Goal: Task Accomplishment & Management: Complete application form

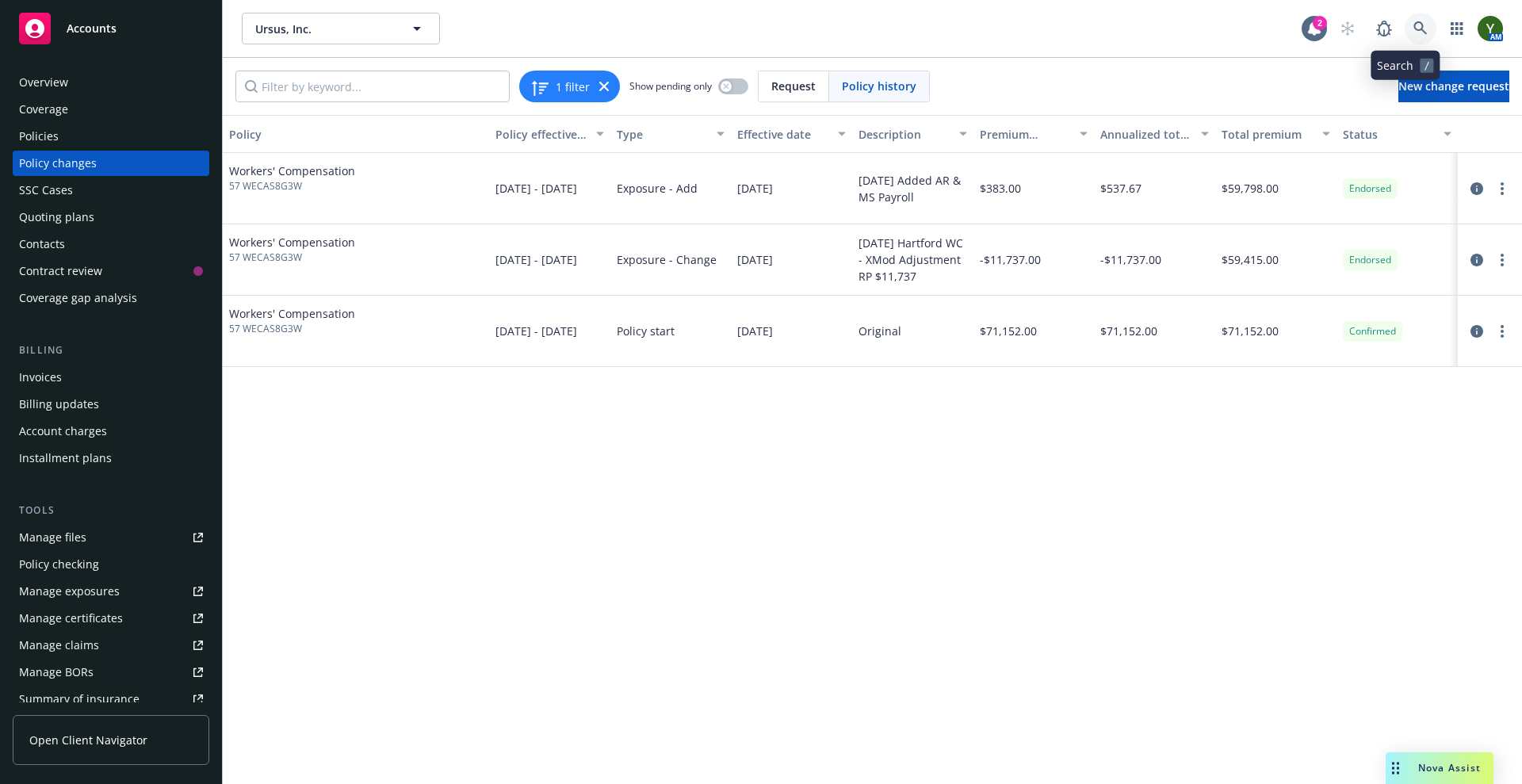
click at [1413, 33] on icon at bounding box center [1420, 29] width 14 height 14
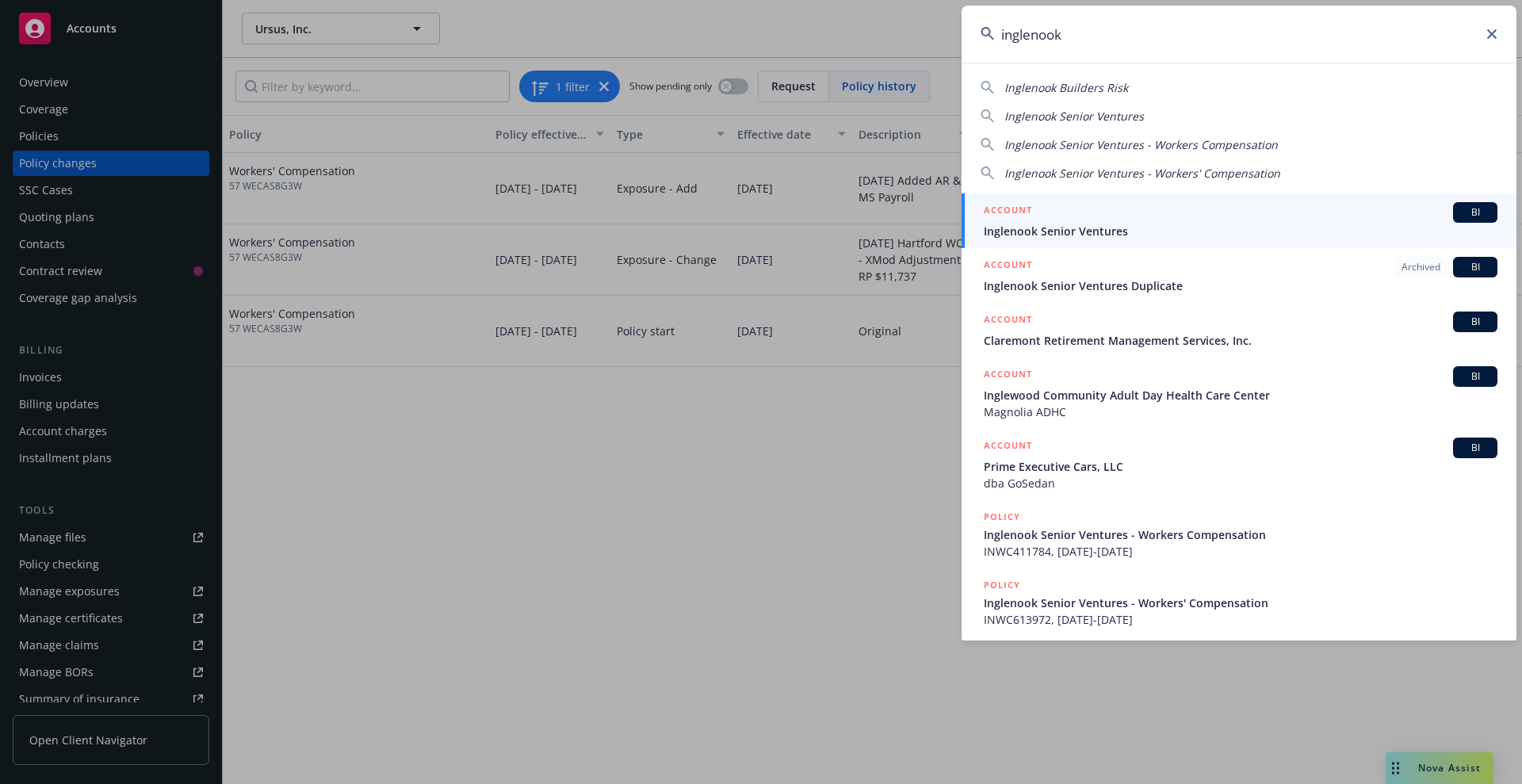
type input "inglenook"
click at [1244, 236] on span "Inglenook Senior Ventures" at bounding box center [1241, 231] width 514 height 16
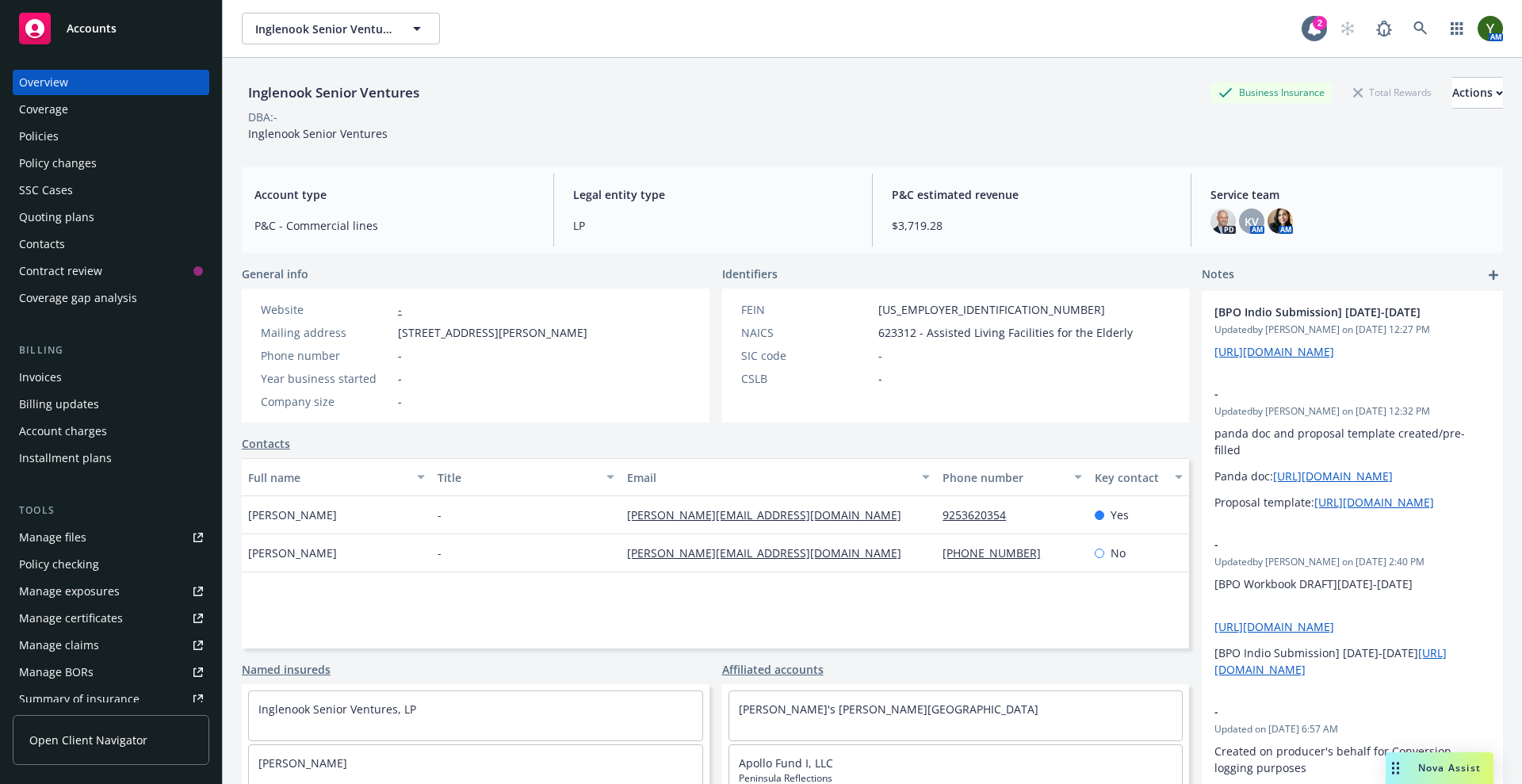
click at [107, 138] on div "Policies" at bounding box center [111, 135] width 184 height 25
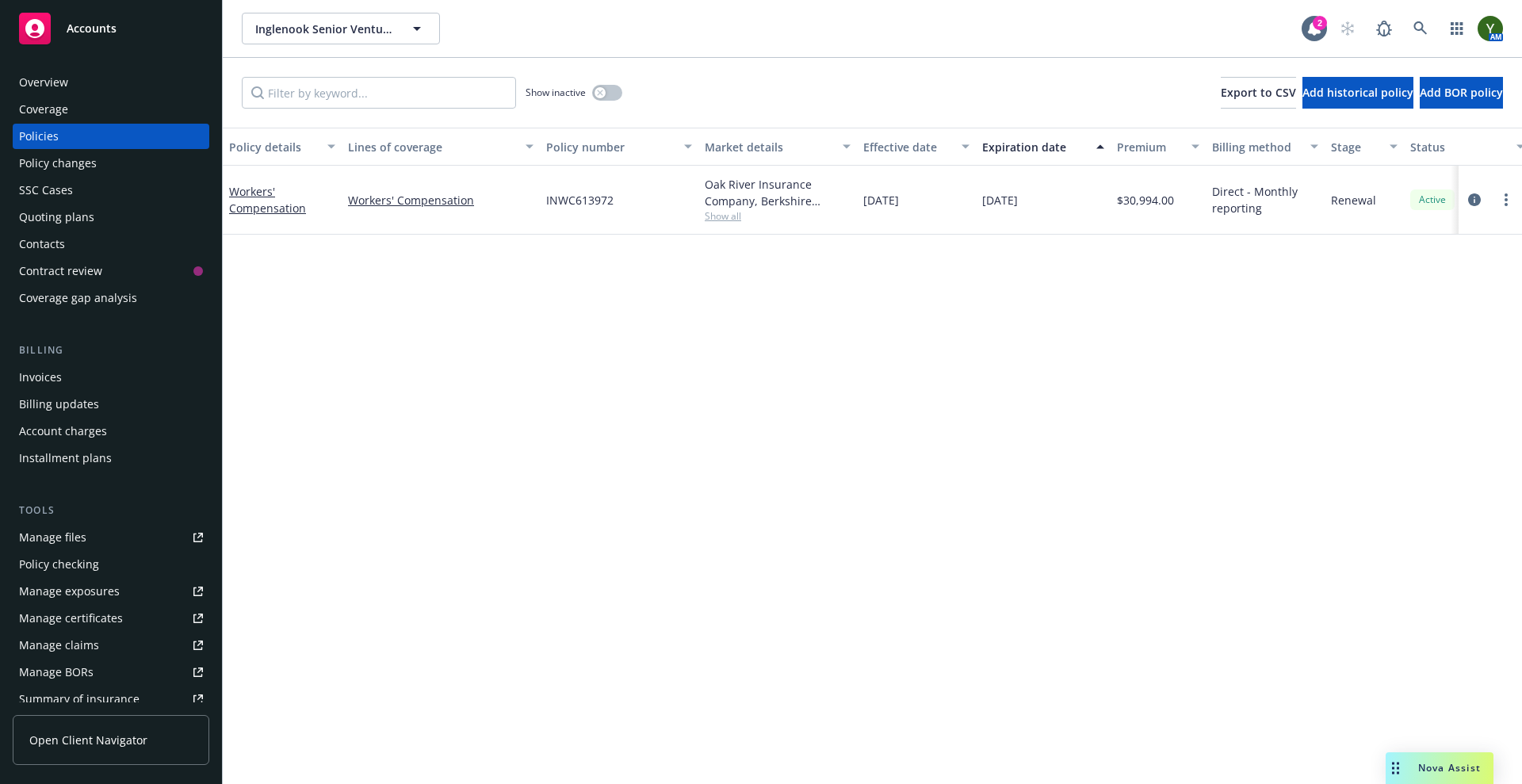
click at [590, 199] on span "INWC613972" at bounding box center [580, 200] width 68 height 16
copy span "INWC613972"
click at [724, 218] on span "Show all" at bounding box center [778, 216] width 146 height 14
click at [592, 302] on span "Berkshire Hathaway Homestate Companies (BHHC)" at bounding box center [691, 307] width 292 height 16
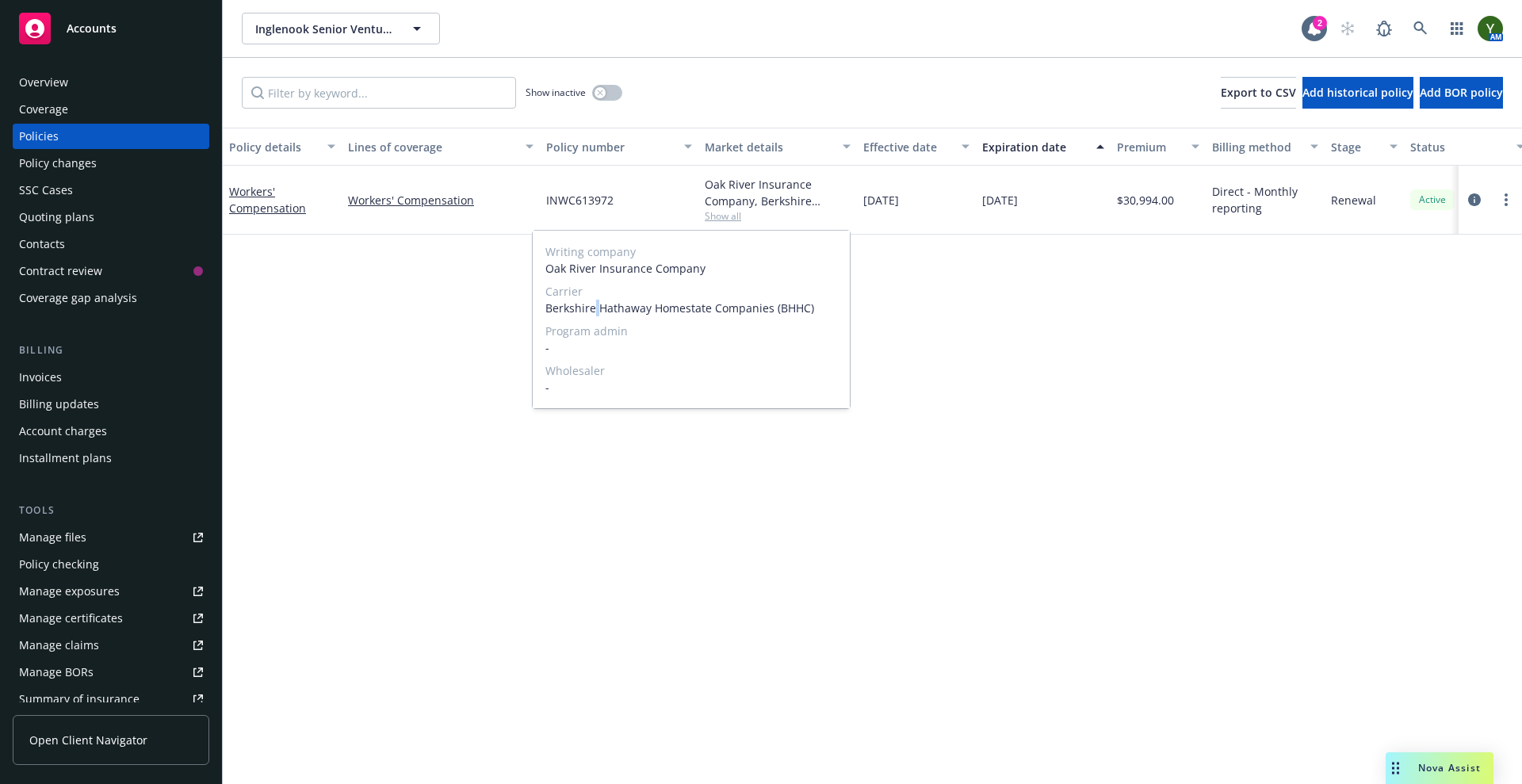
click at [592, 302] on span "Berkshire Hathaway Homestate Companies (BHHC)" at bounding box center [691, 307] width 292 height 16
copy span "Berkshire Hathaway Homestate Companies (BHHC)"
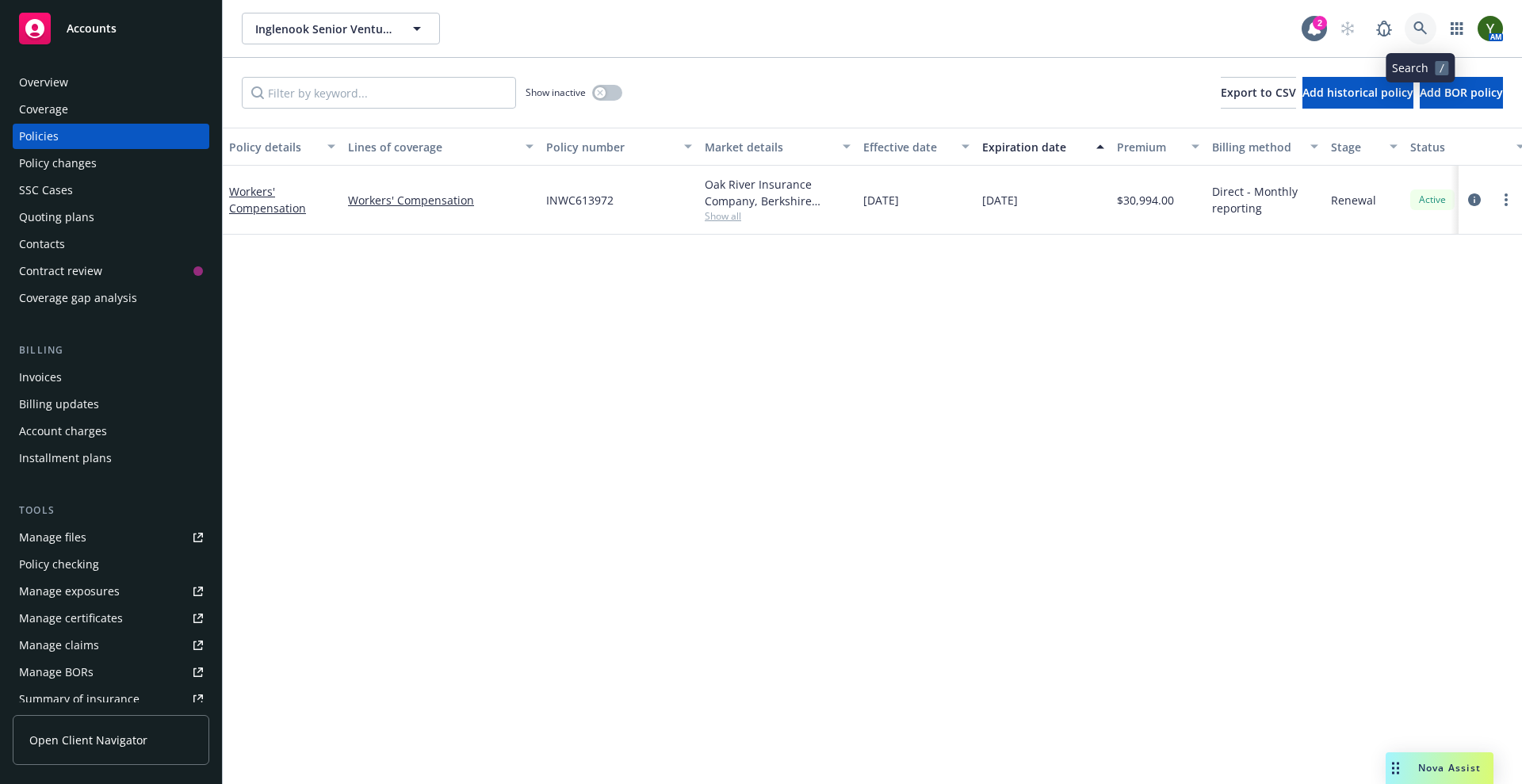
click at [1420, 43] on link at bounding box center [1420, 29] width 32 height 32
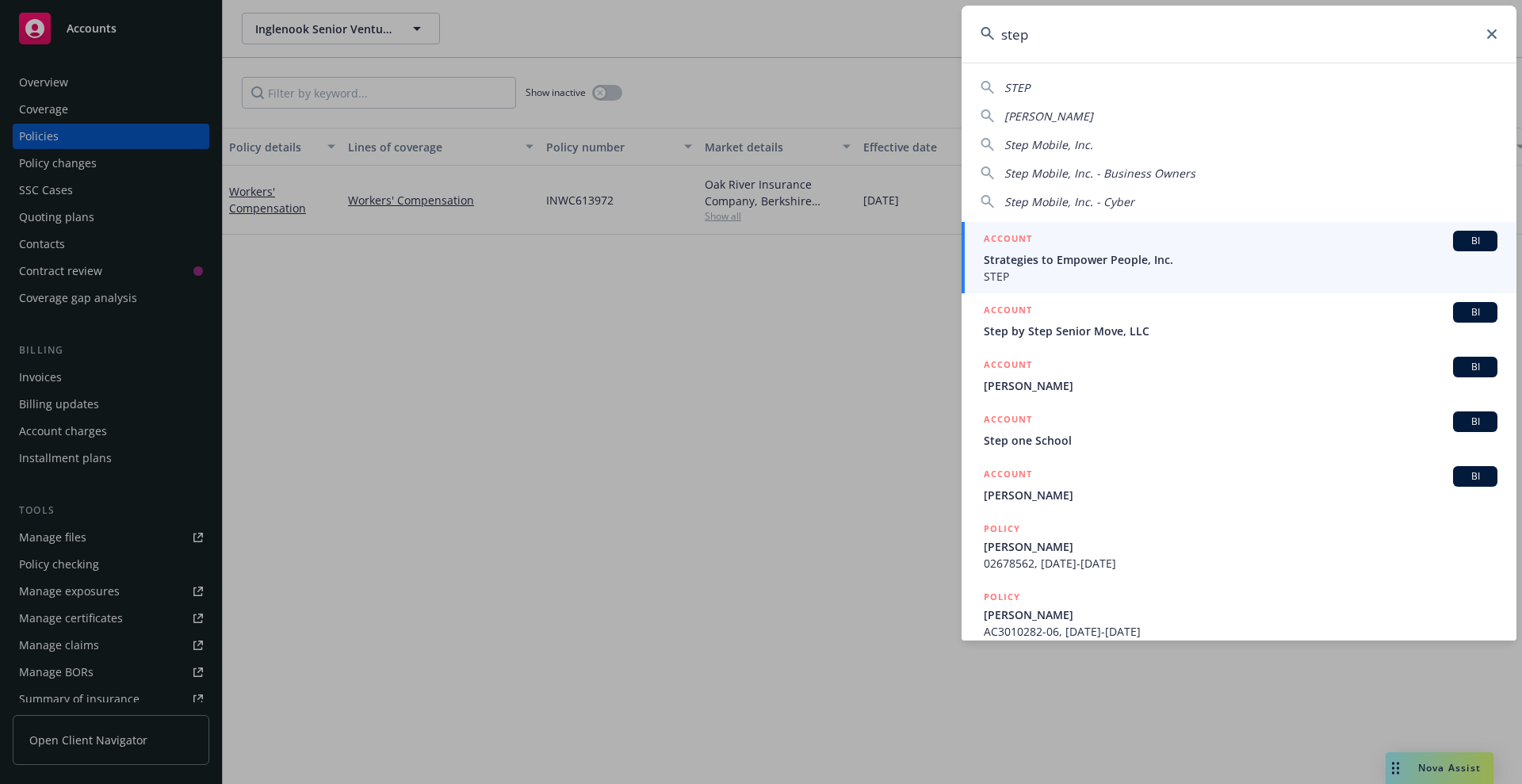
type input "step"
click at [1269, 261] on span "Strategies to Empower People, Inc." at bounding box center [1241, 259] width 514 height 16
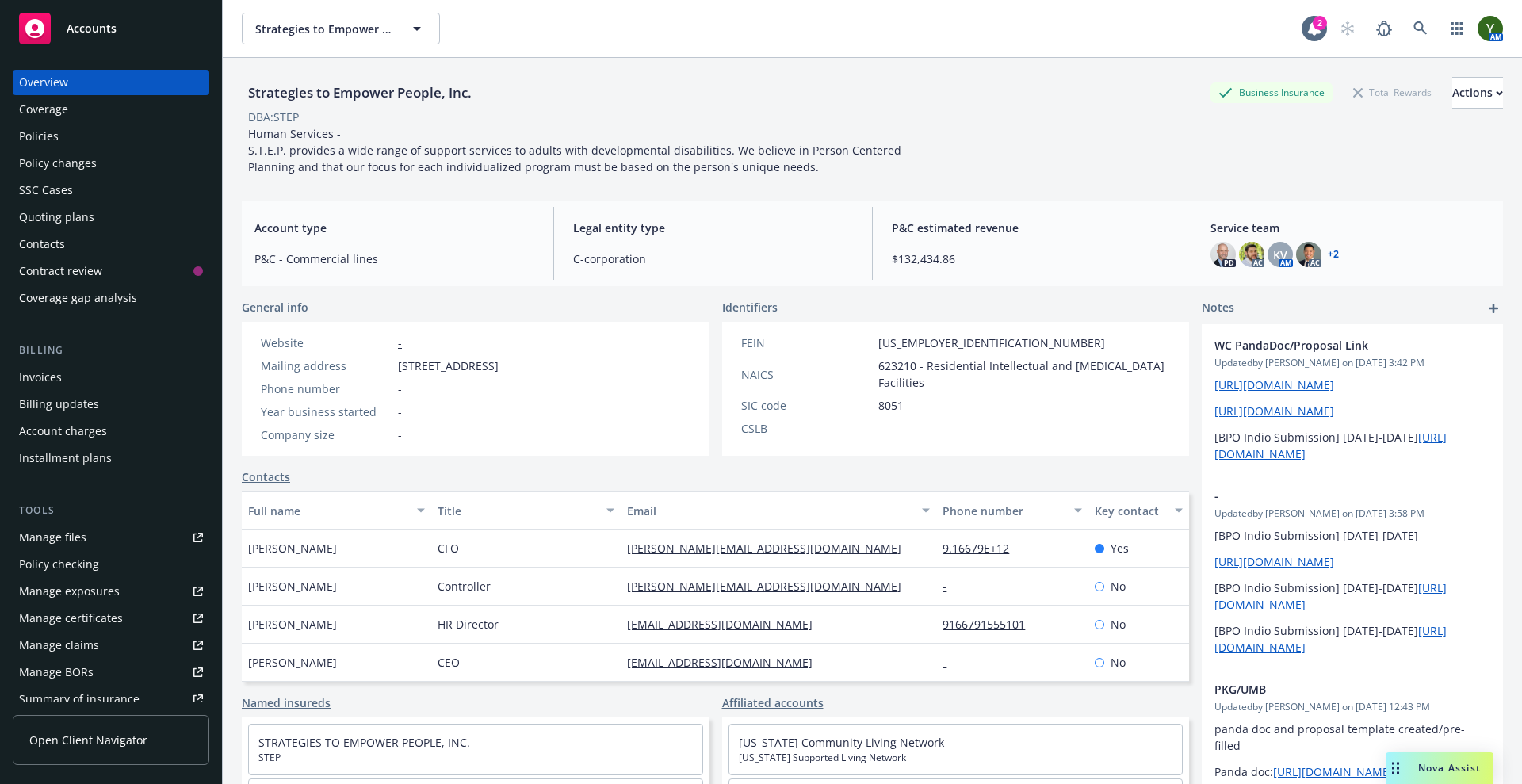
click at [67, 131] on div "Policies" at bounding box center [111, 135] width 184 height 25
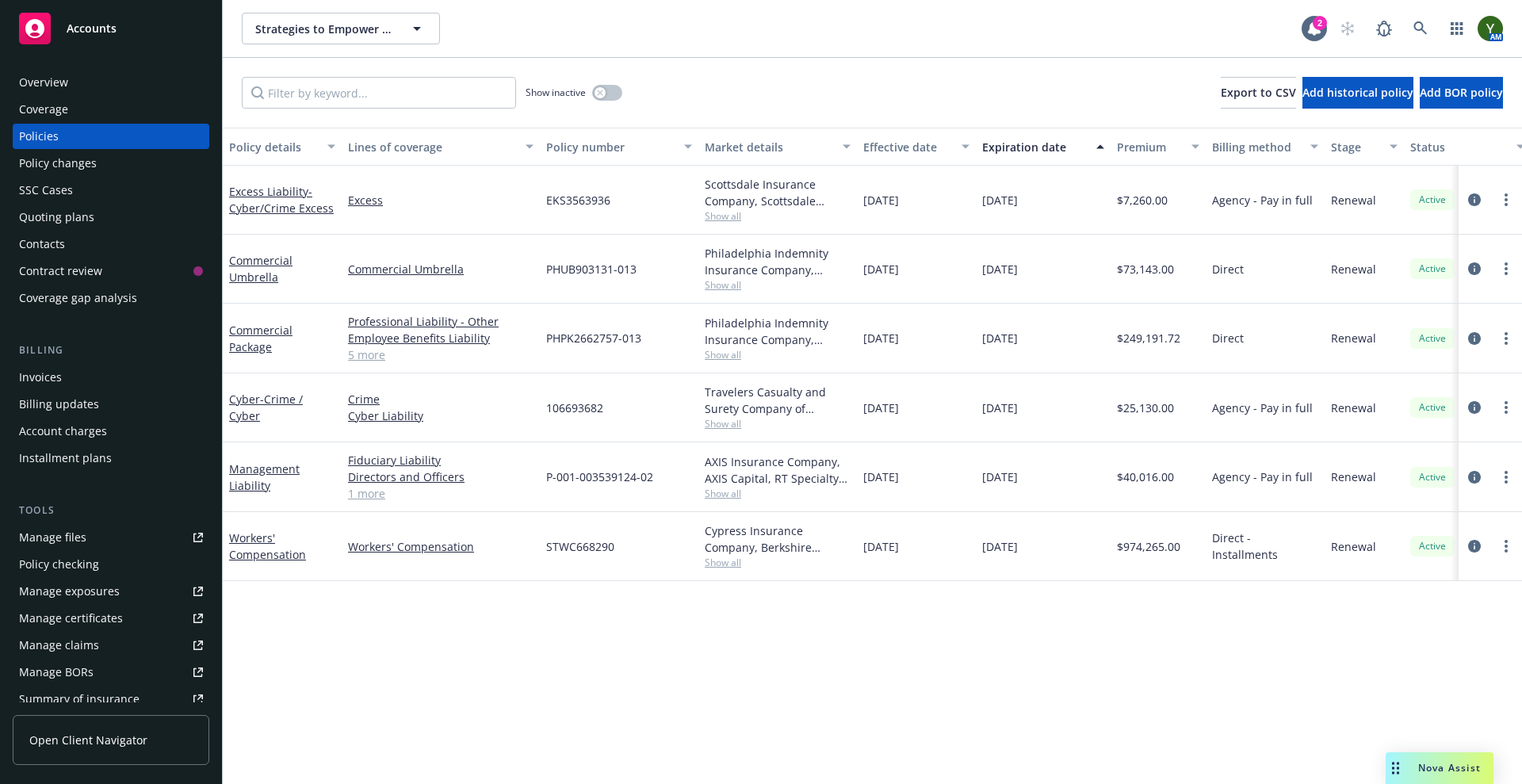
click at [596, 339] on span "PHPK2662757-013" at bounding box center [594, 338] width 96 height 16
copy span "PHPK2662757-013"
click at [571, 272] on span "PHUB903131-013" at bounding box center [591, 268] width 90 height 16
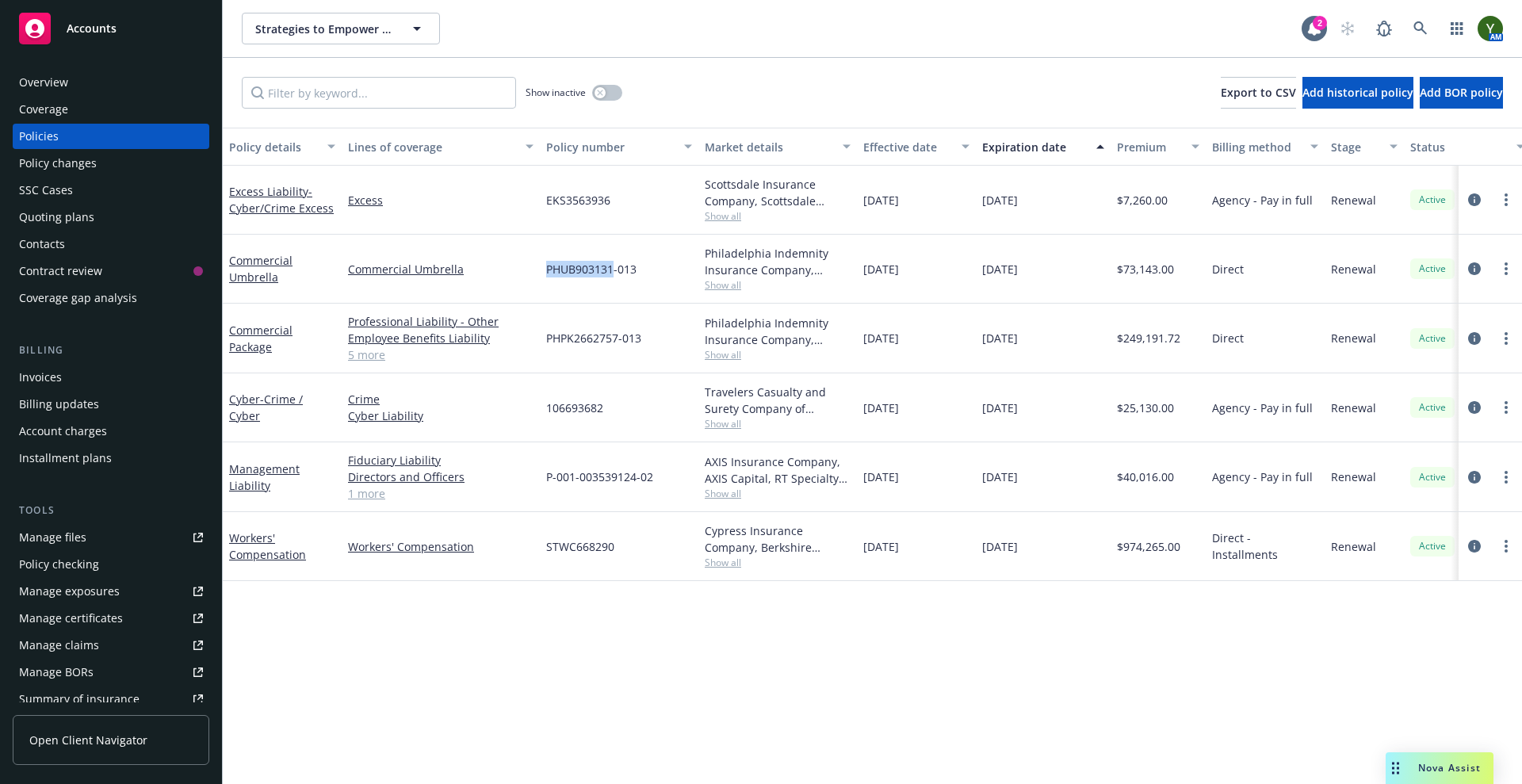
click at [571, 272] on span "PHUB903131-013" at bounding box center [591, 268] width 90 height 16
copy span "PHUB903131-013"
click at [575, 206] on span "EKS3563936" at bounding box center [578, 200] width 64 height 16
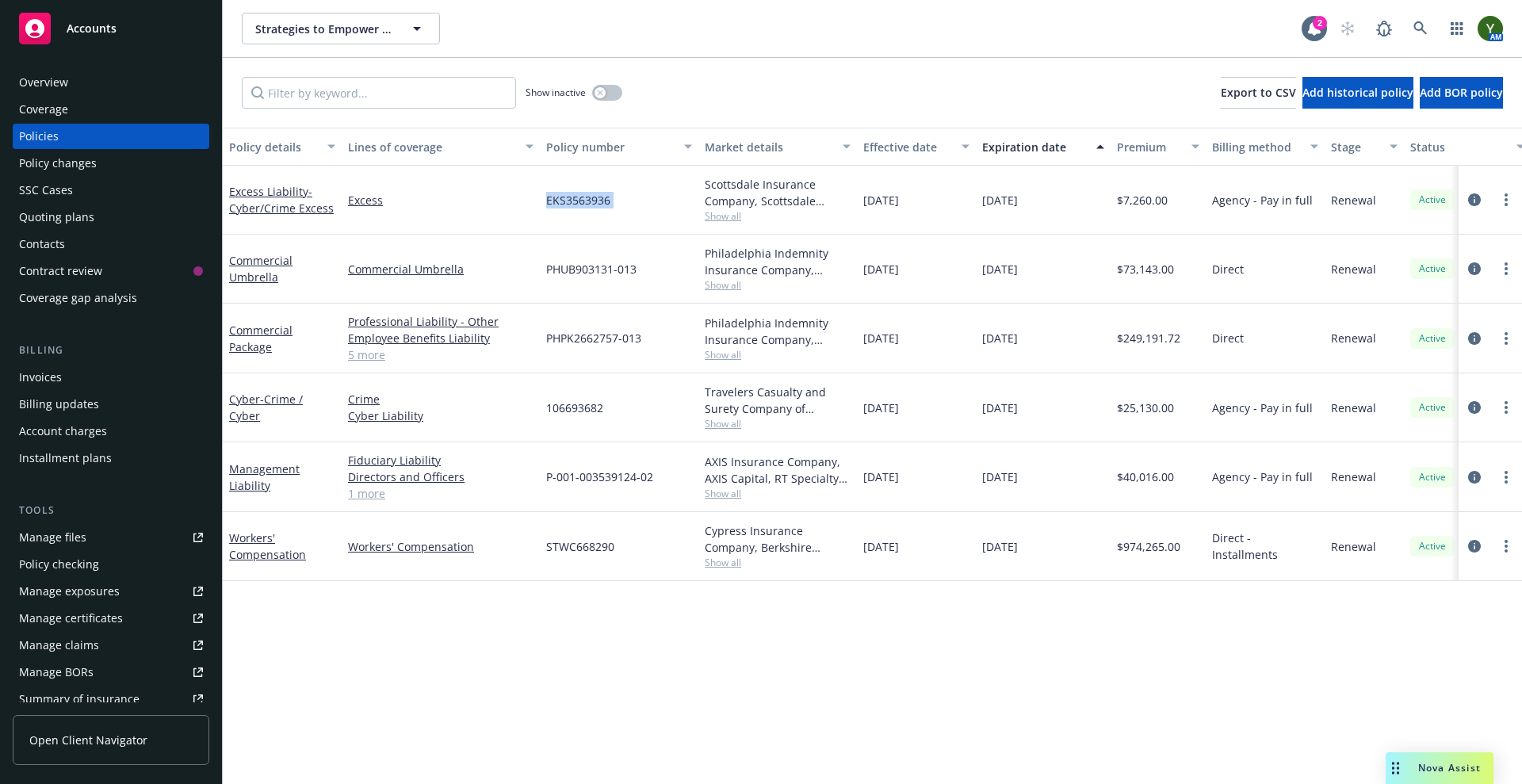
click at [575, 206] on span "EKS3563936" at bounding box center [578, 200] width 64 height 16
copy span "EKS3563936"
drag, startPoint x: 543, startPoint y: 417, endPoint x: 576, endPoint y: 405, distance: 35.1
click at [543, 417] on div "106693682" at bounding box center [619, 407] width 159 height 69
click at [576, 405] on span "106693682" at bounding box center [575, 407] width 57 height 16
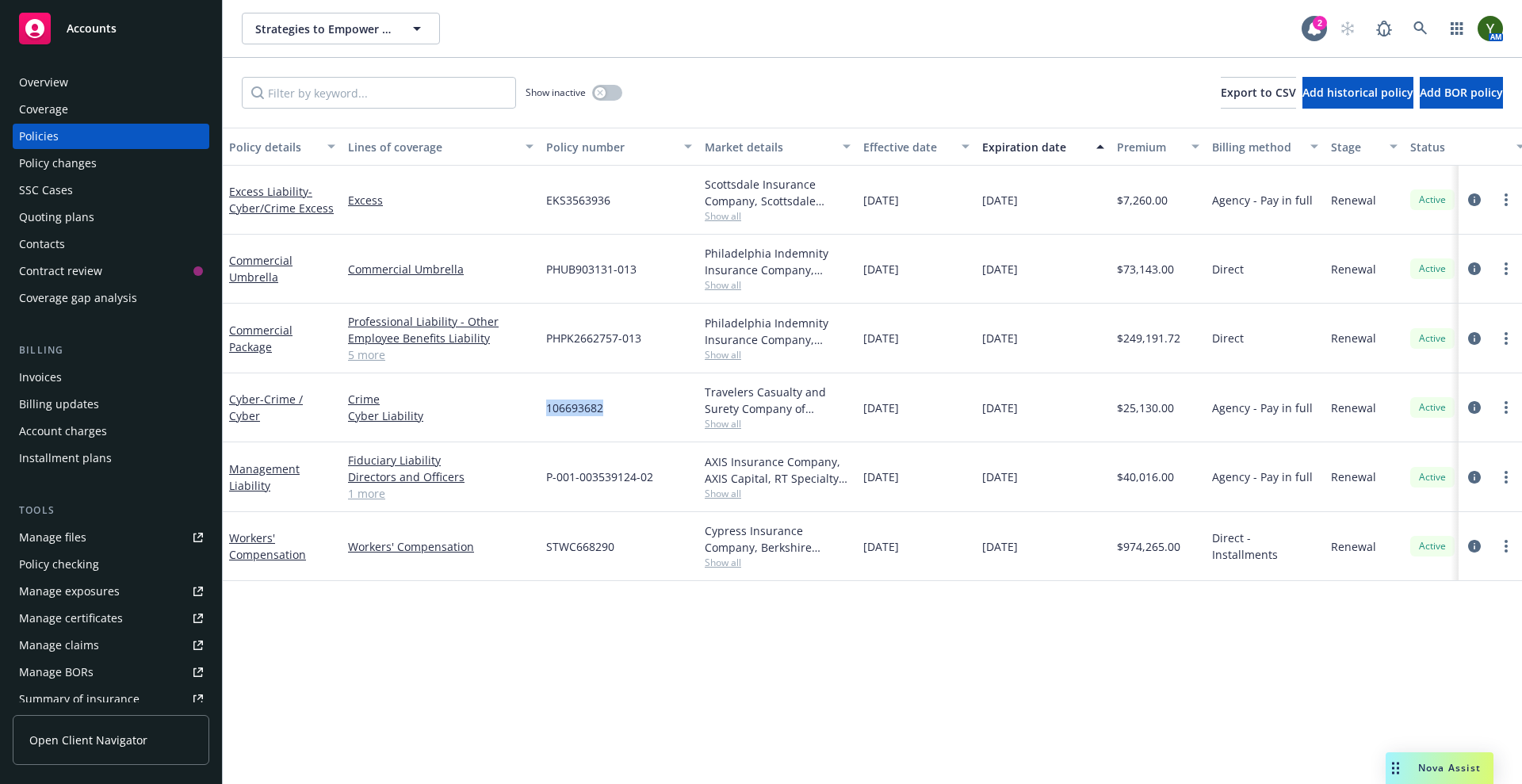
click at [576, 405] on span "106693682" at bounding box center [575, 407] width 57 height 16
copy span "106693682"
click at [622, 480] on span "P-001-003539124-02" at bounding box center [599, 477] width 107 height 16
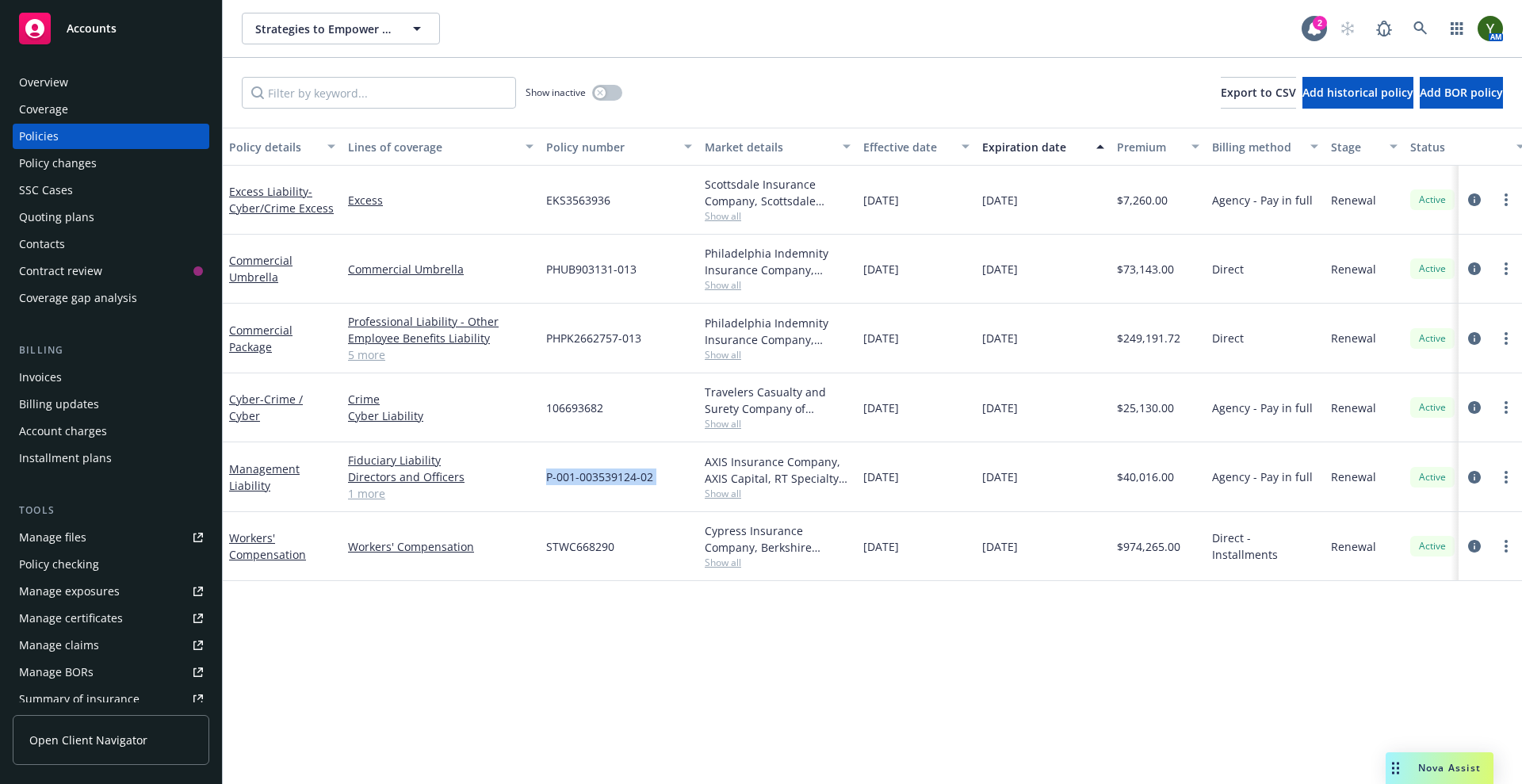
click at [622, 480] on span "P-001-003539124-02" at bounding box center [599, 477] width 107 height 16
copy span "P-001-003539124-02"
click at [733, 284] on span "Show all" at bounding box center [778, 286] width 146 height 14
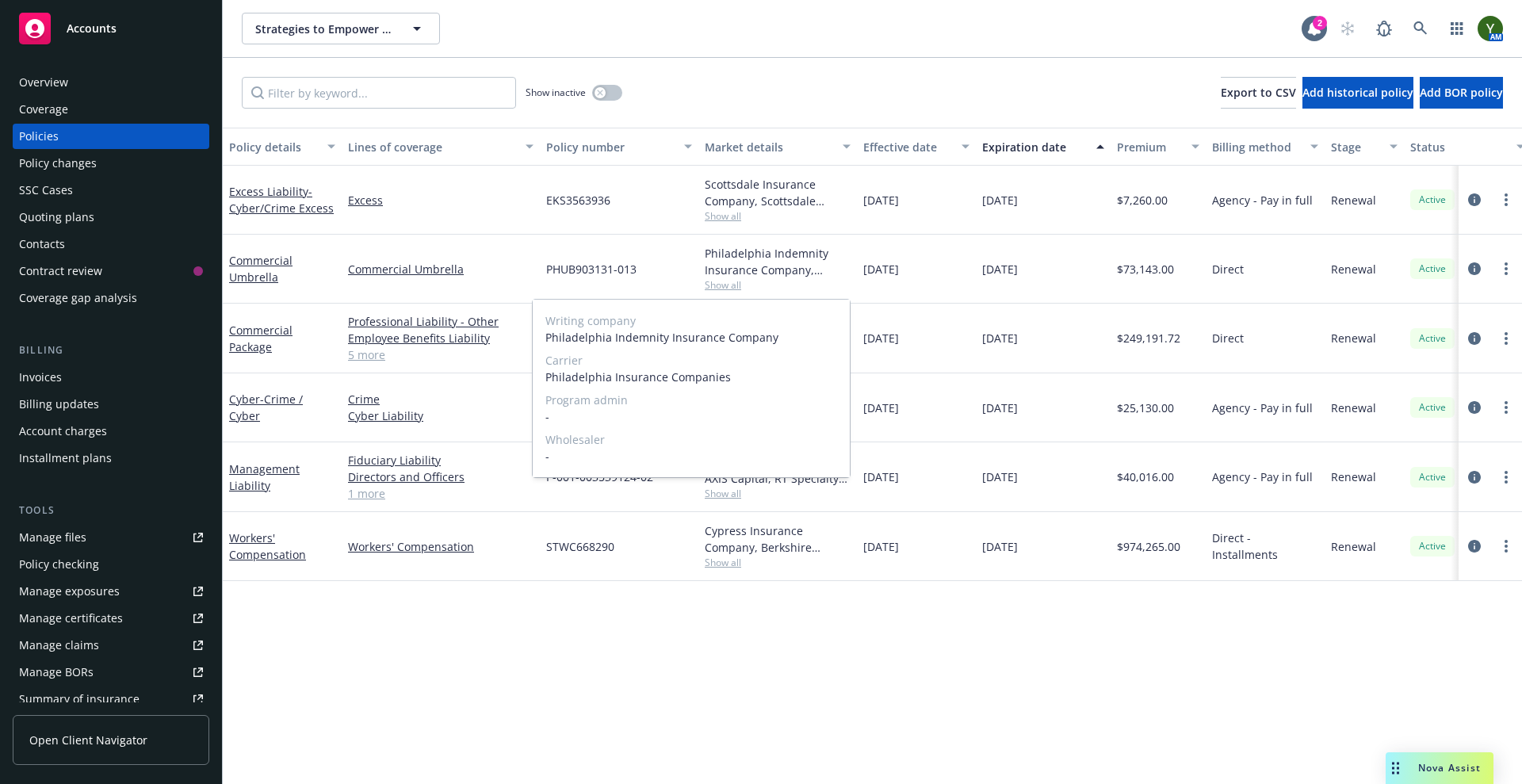
click at [600, 378] on span "Philadelphia Insurance Companies" at bounding box center [691, 377] width 292 height 16
copy span "Philadelphia Insurance Companies"
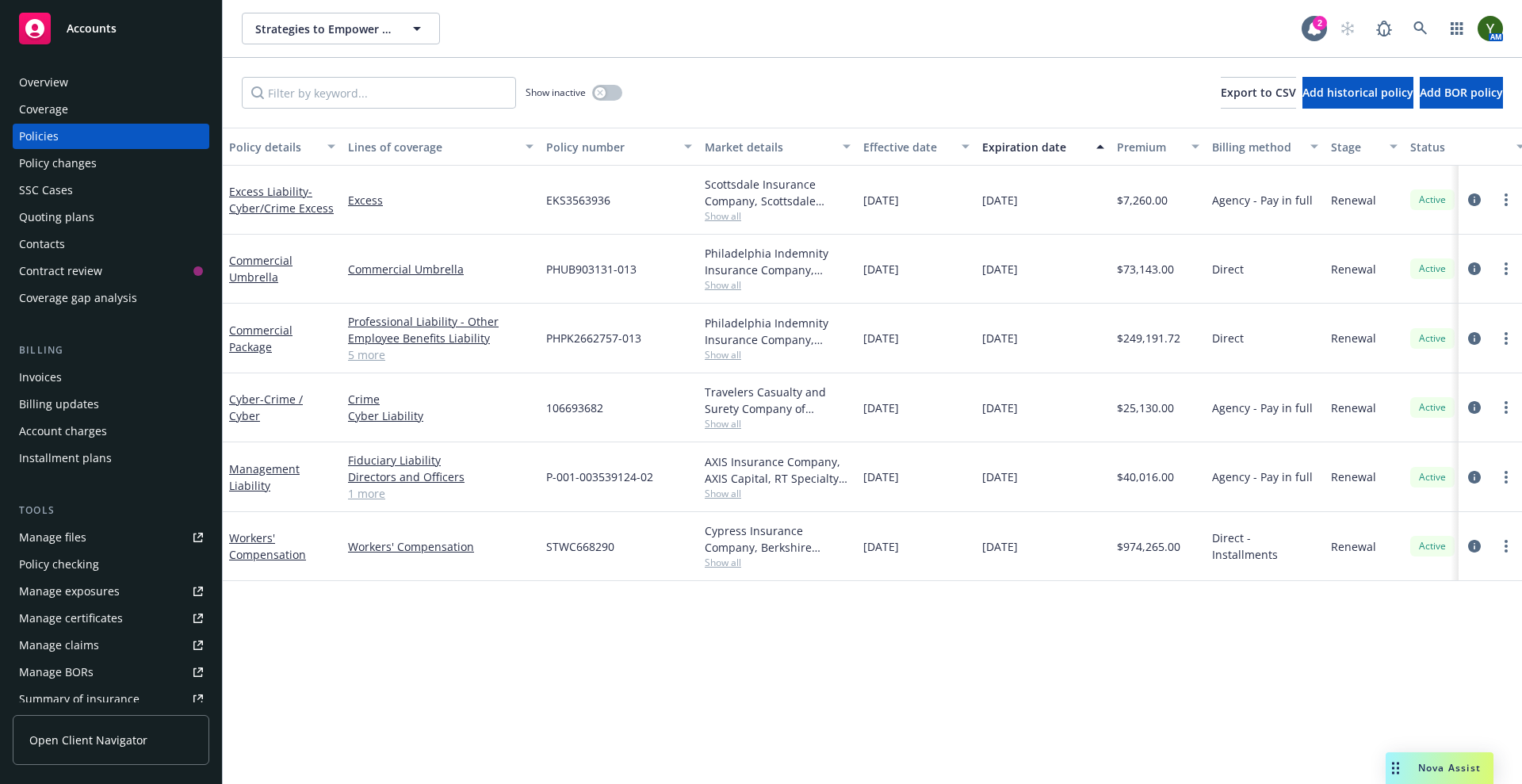
click at [713, 221] on span "Show all" at bounding box center [778, 216] width 146 height 14
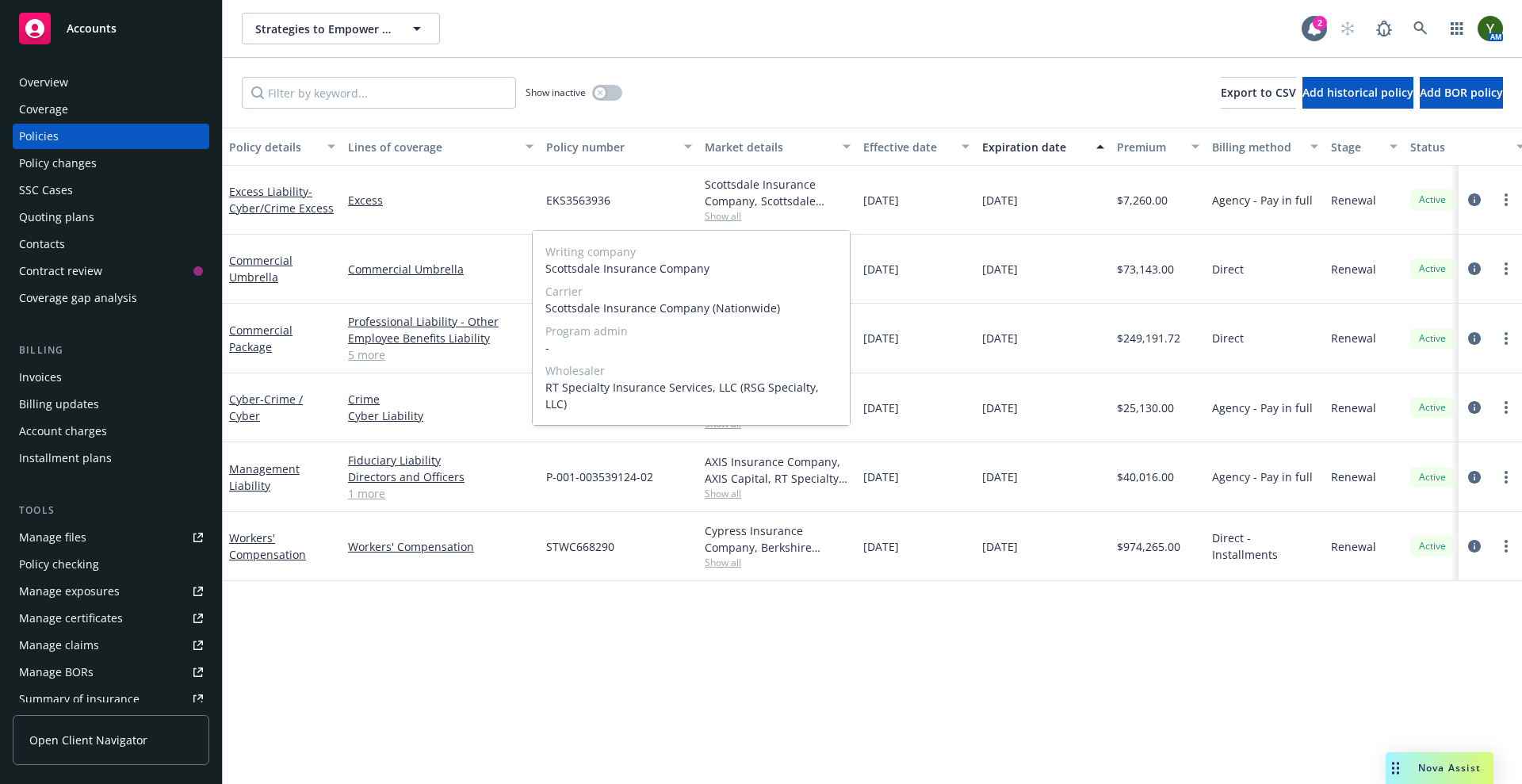
click at [598, 273] on span "Scottsdale Insurance Company" at bounding box center [691, 268] width 292 height 16
copy span "Scottsdale Insurance Company"
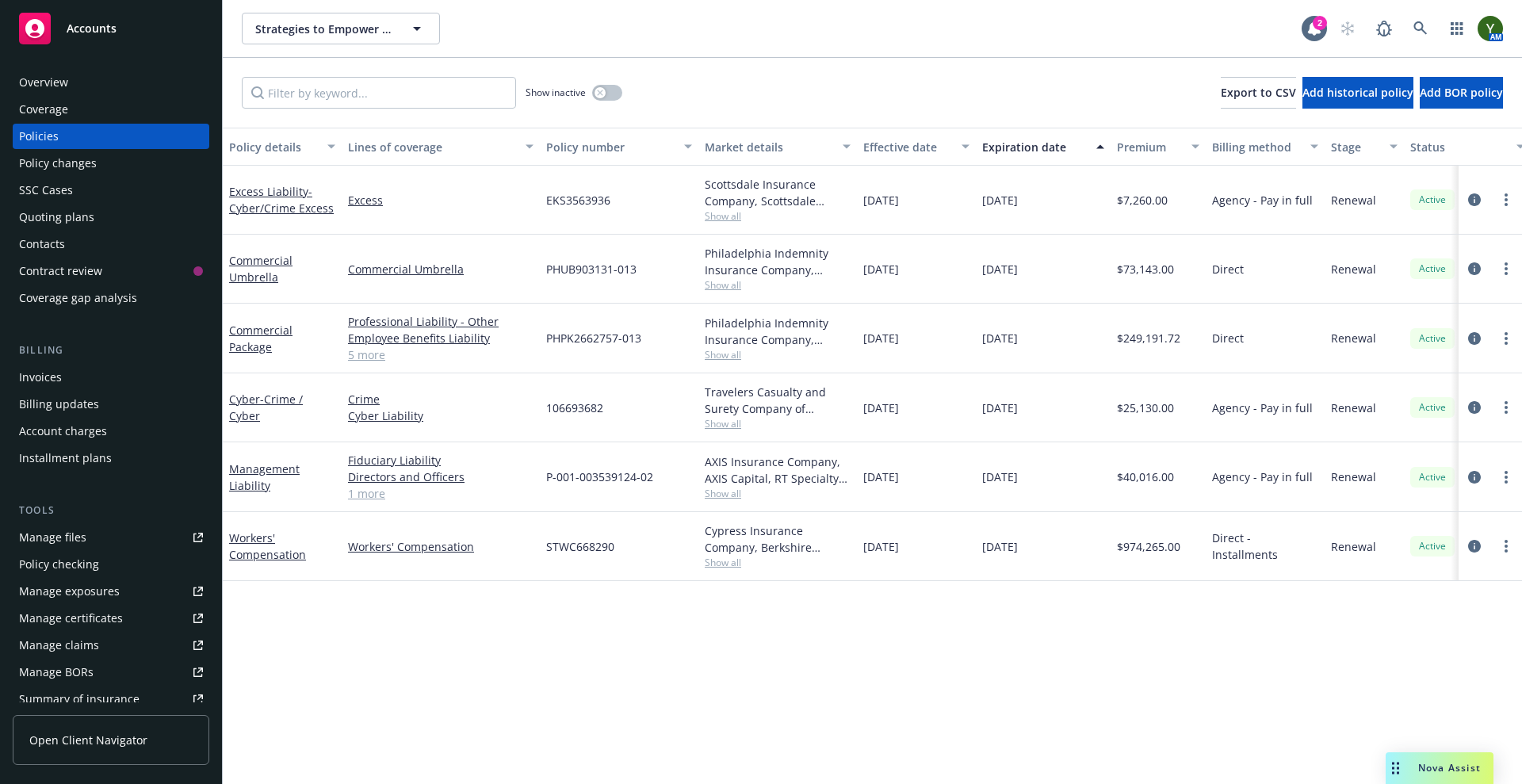
drag, startPoint x: 402, startPoint y: 649, endPoint x: 477, endPoint y: 589, distance: 96.0
click at [407, 644] on div "Policy details Lines of coverage Policy number Market details Effective date Ex…" at bounding box center [873, 456] width 1300 height 656
click at [719, 416] on div "Travelers Casualty and Surety Company of America, Travelers Insurance, RT Speci…" at bounding box center [778, 400] width 146 height 33
click at [712, 432] on div "Travelers Casualty and Surety Company of America, Travelers Insurance, RT Speci…" at bounding box center [778, 407] width 159 height 69
click at [717, 428] on span "Show all" at bounding box center [778, 424] width 146 height 14
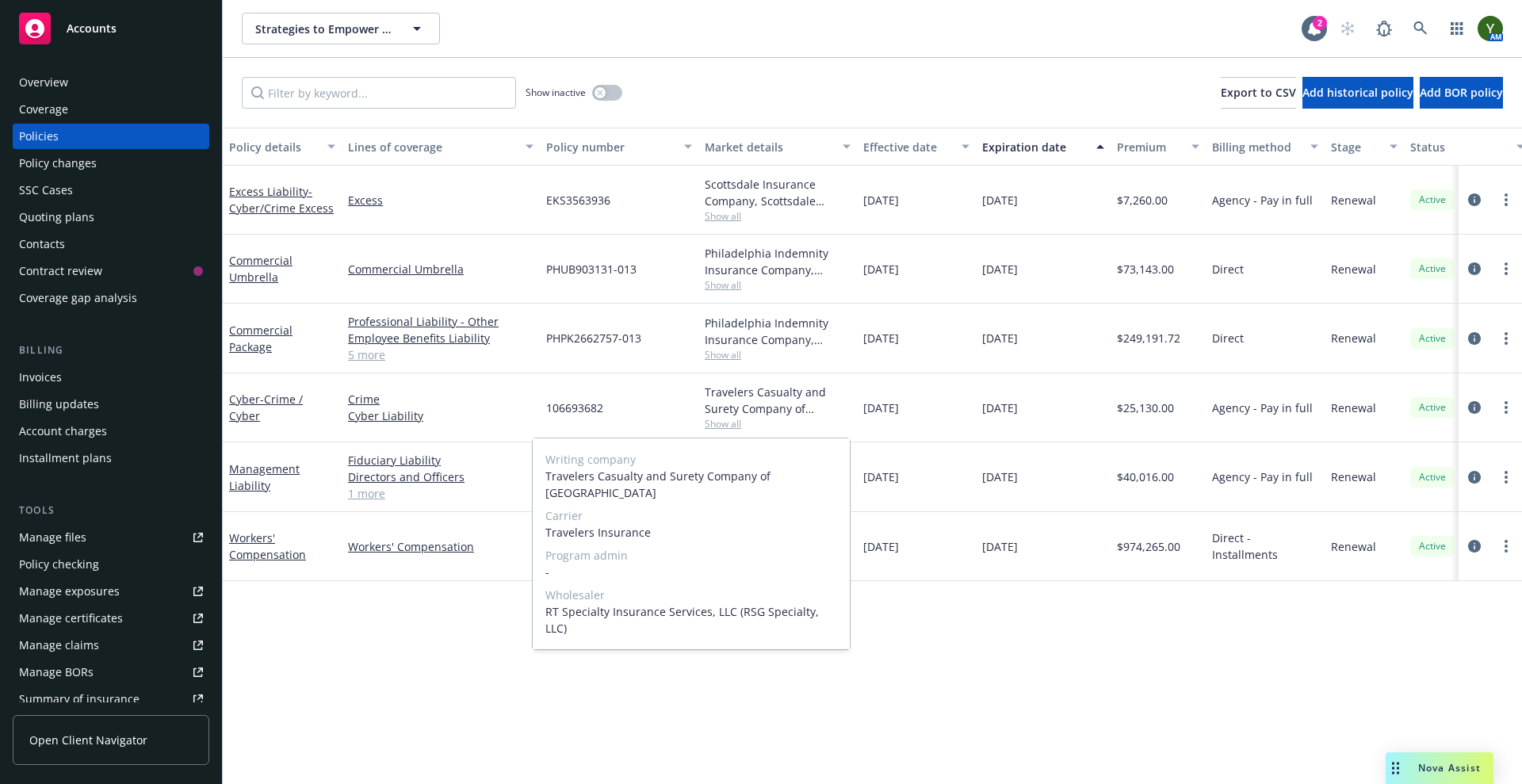
click at [590, 524] on span "Travelers Insurance" at bounding box center [691, 532] width 292 height 16
click at [587, 524] on span "Travelers Insurance" at bounding box center [691, 532] width 292 height 16
copy span "Travelers Insurance"
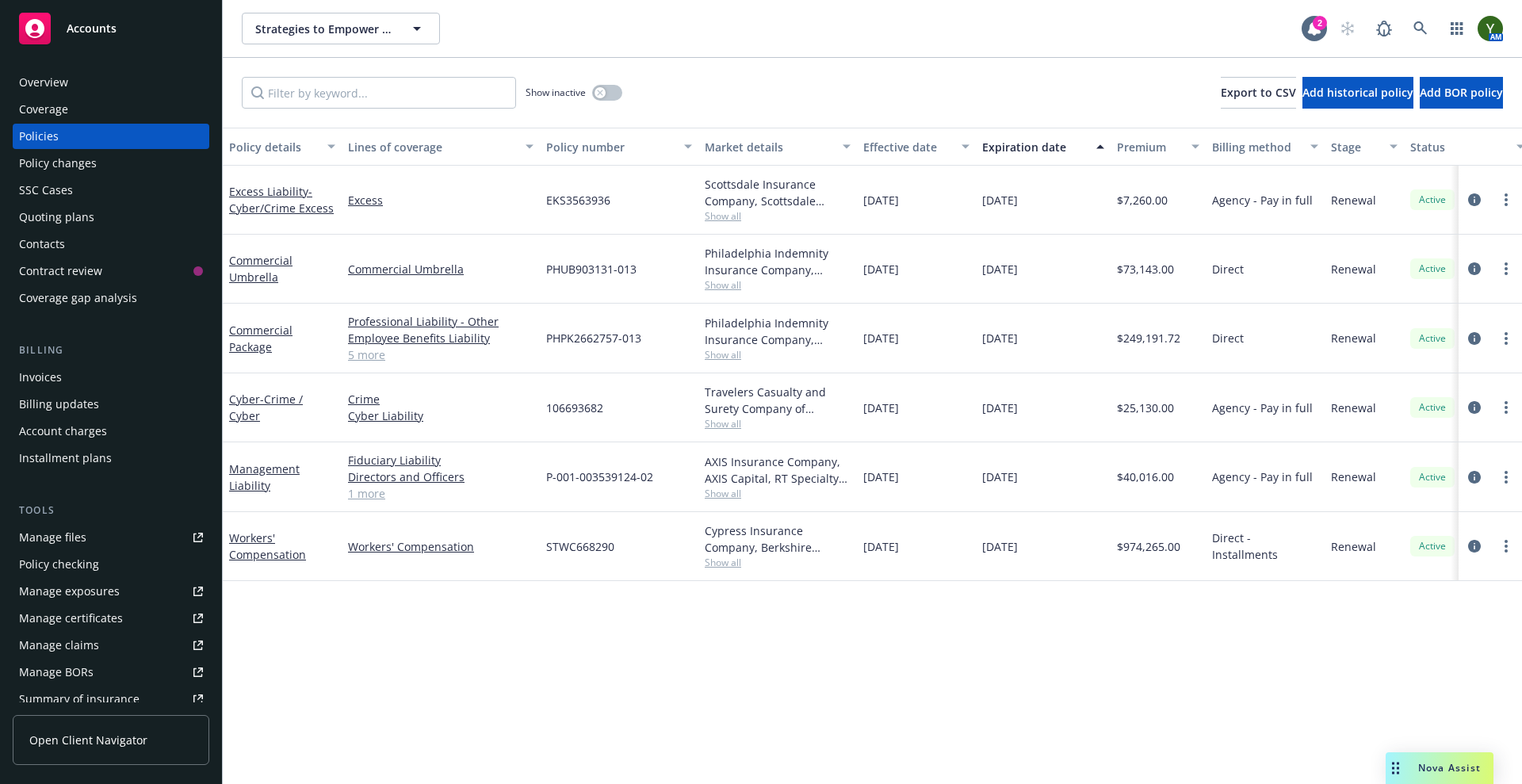
drag, startPoint x: 705, startPoint y: 695, endPoint x: 721, endPoint y: 667, distance: 32.2
click at [705, 690] on div "Policy details Lines of coverage Policy number Market details Effective date Ex…" at bounding box center [873, 456] width 1300 height 656
click at [736, 567] on span "Show all" at bounding box center [778, 563] width 146 height 14
click at [731, 488] on span "Show all" at bounding box center [778, 494] width 146 height 14
click at [573, 585] on span "AXIS Capital" at bounding box center [691, 584] width 292 height 16
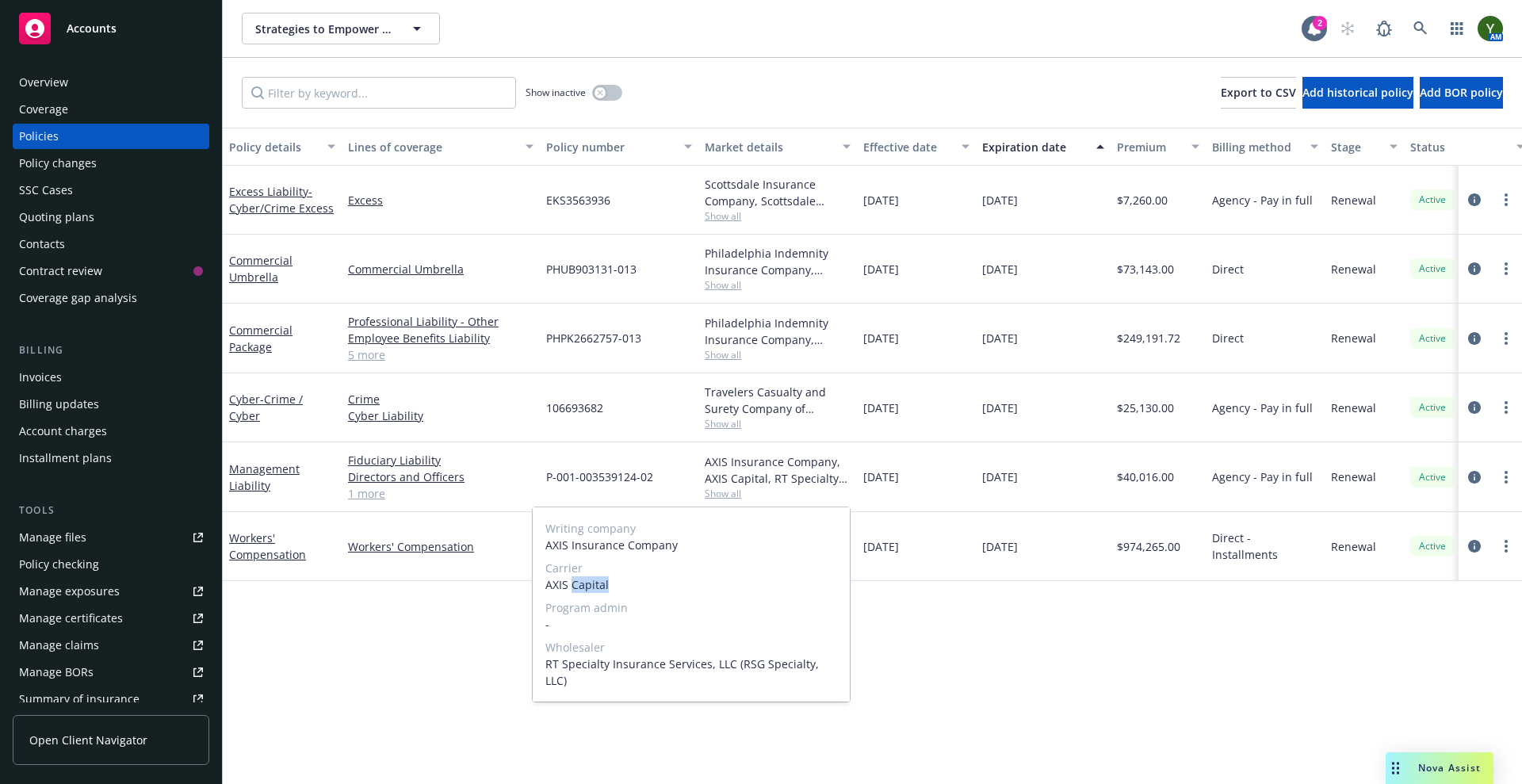
click at [573, 585] on span "AXIS Capital" at bounding box center [691, 584] width 292 height 16
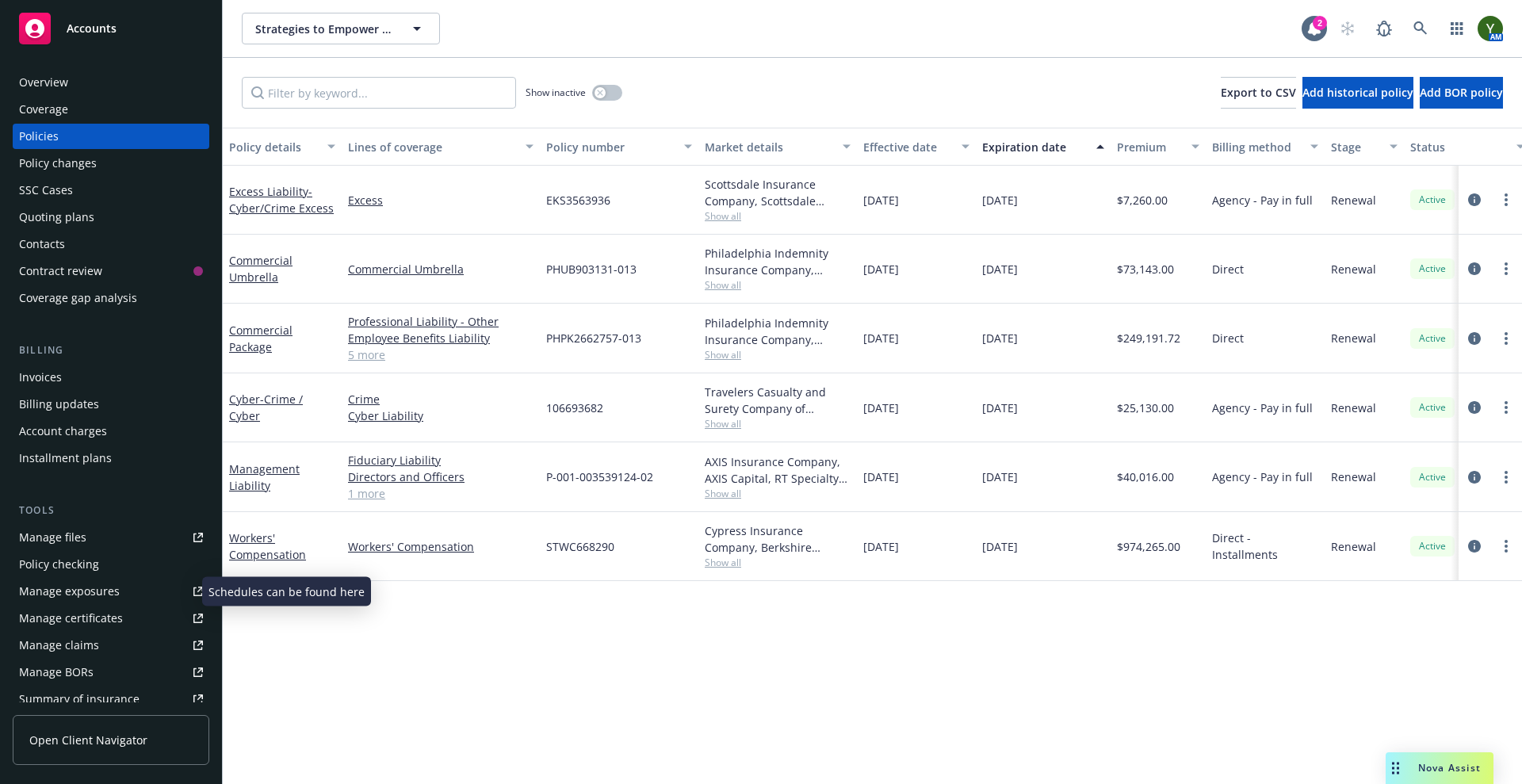
click at [84, 582] on div "Manage exposures" at bounding box center [69, 591] width 101 height 25
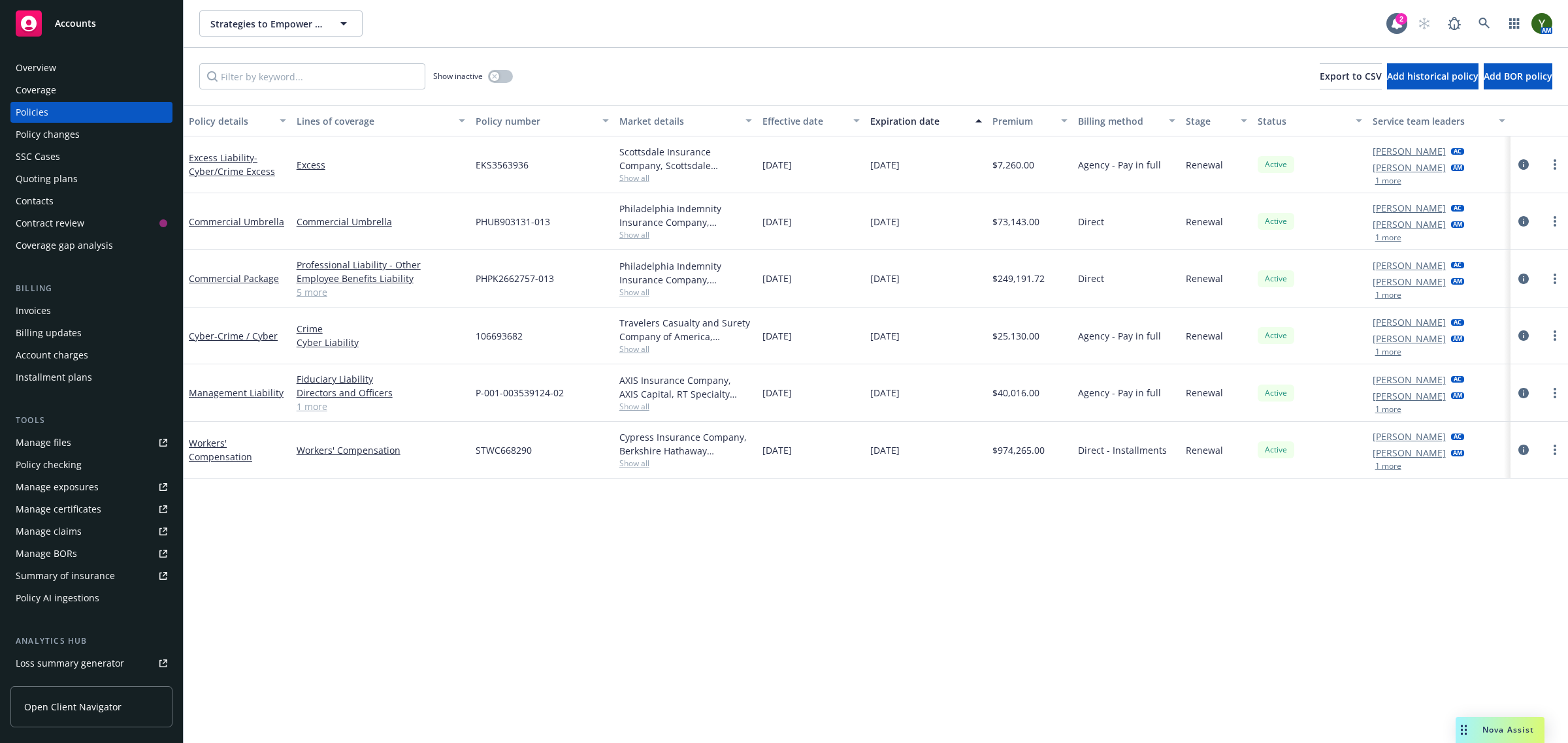
click at [743, 529] on div "Policy details Lines of coverage Policy number Market details Effective date Ex…" at bounding box center [876, 375] width 1384 height 541
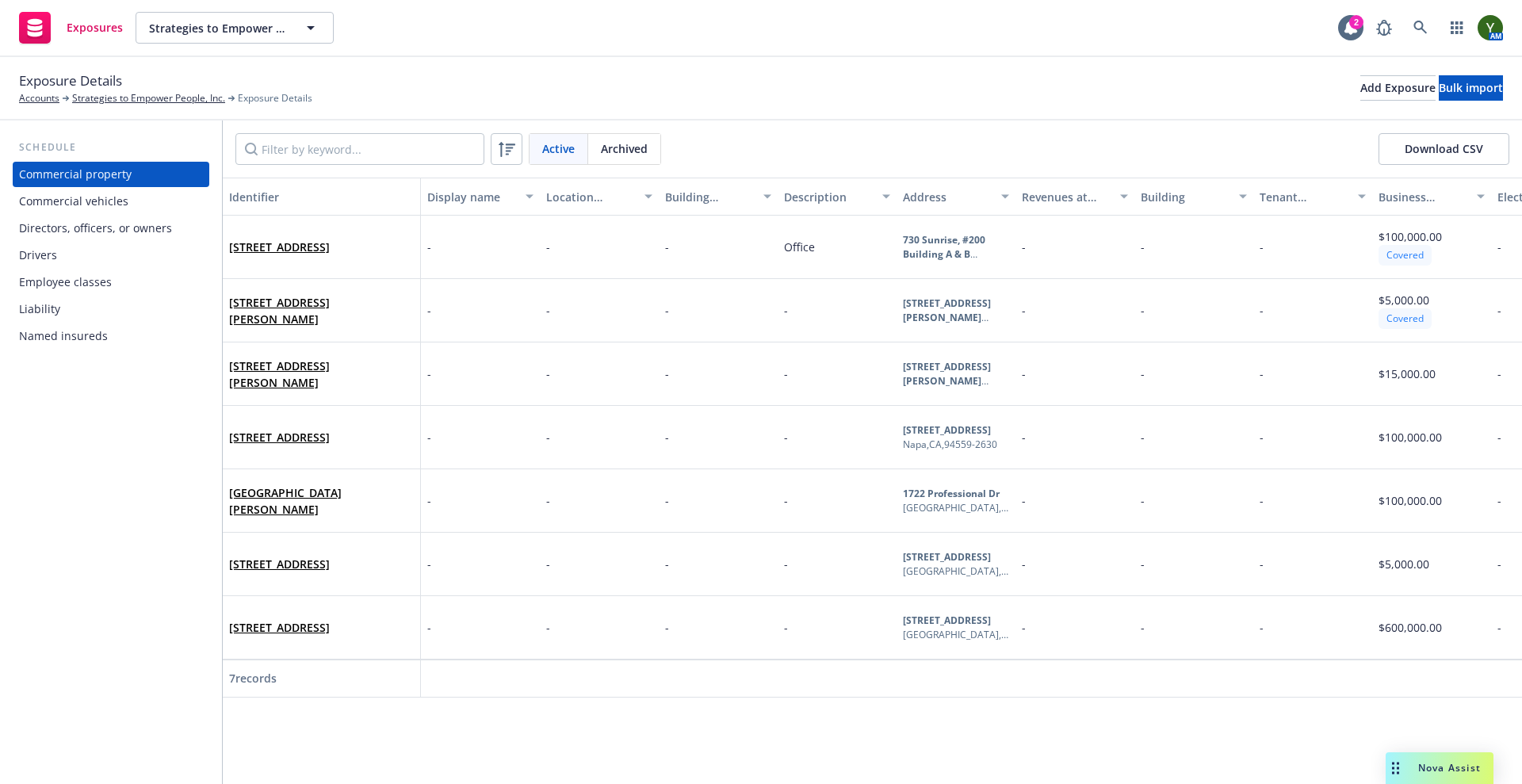
click at [77, 262] on div "Drivers" at bounding box center [111, 254] width 184 height 25
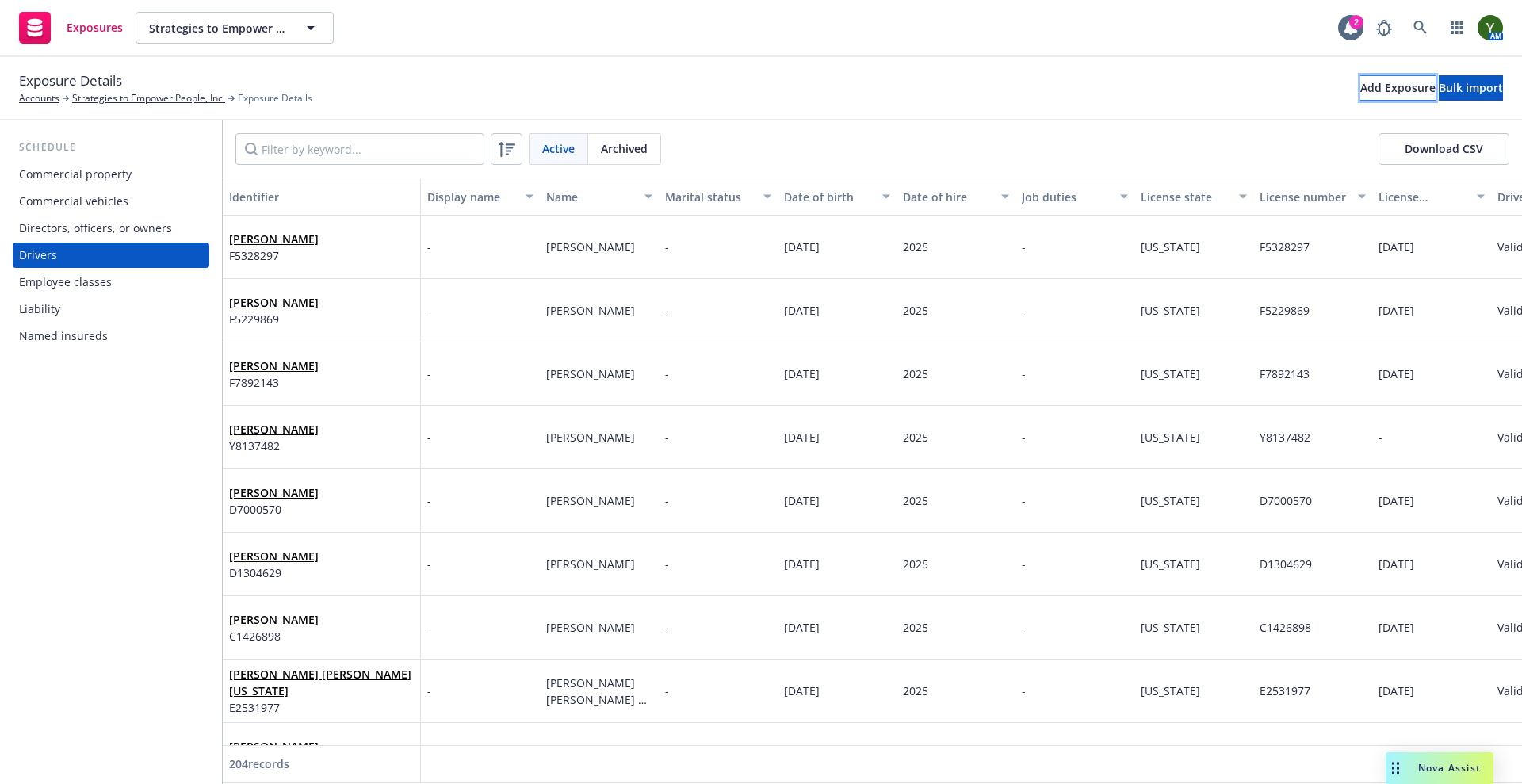
click at [1361, 85] on div "Add Exposure" at bounding box center [1398, 88] width 76 height 23
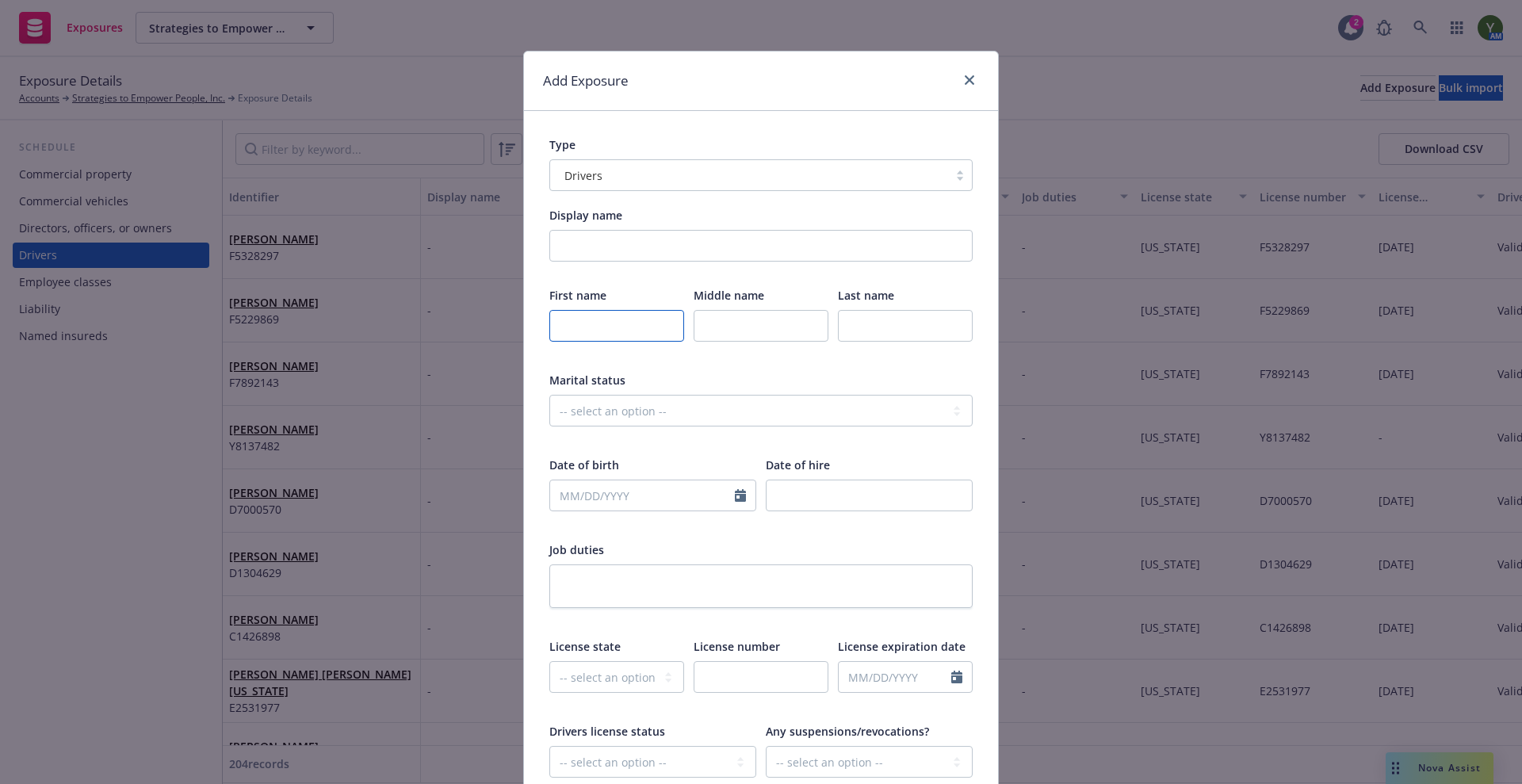
drag, startPoint x: 662, startPoint y: 321, endPoint x: 670, endPoint y: 320, distance: 8.1
click at [668, 320] on input "text" at bounding box center [616, 326] width 135 height 32
type input "[PERSON_NAME]"
type input "[GEOGRAPHIC_DATA]"
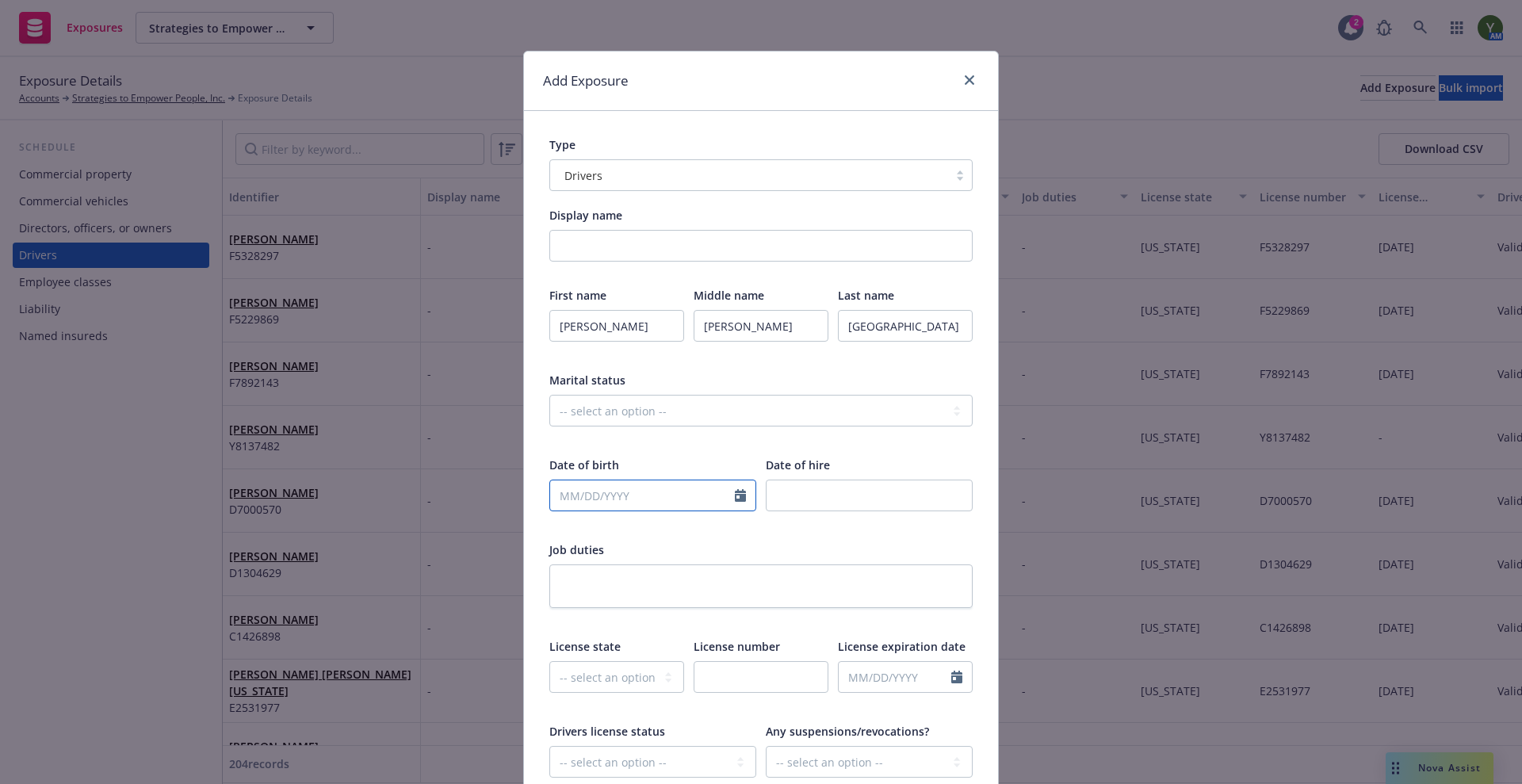
click at [566, 497] on input "text" at bounding box center [642, 495] width 185 height 30
select select "10"
paste input "[DATE]"
type input "[DATE]"
click at [905, 507] on input "number" at bounding box center [869, 496] width 207 height 32
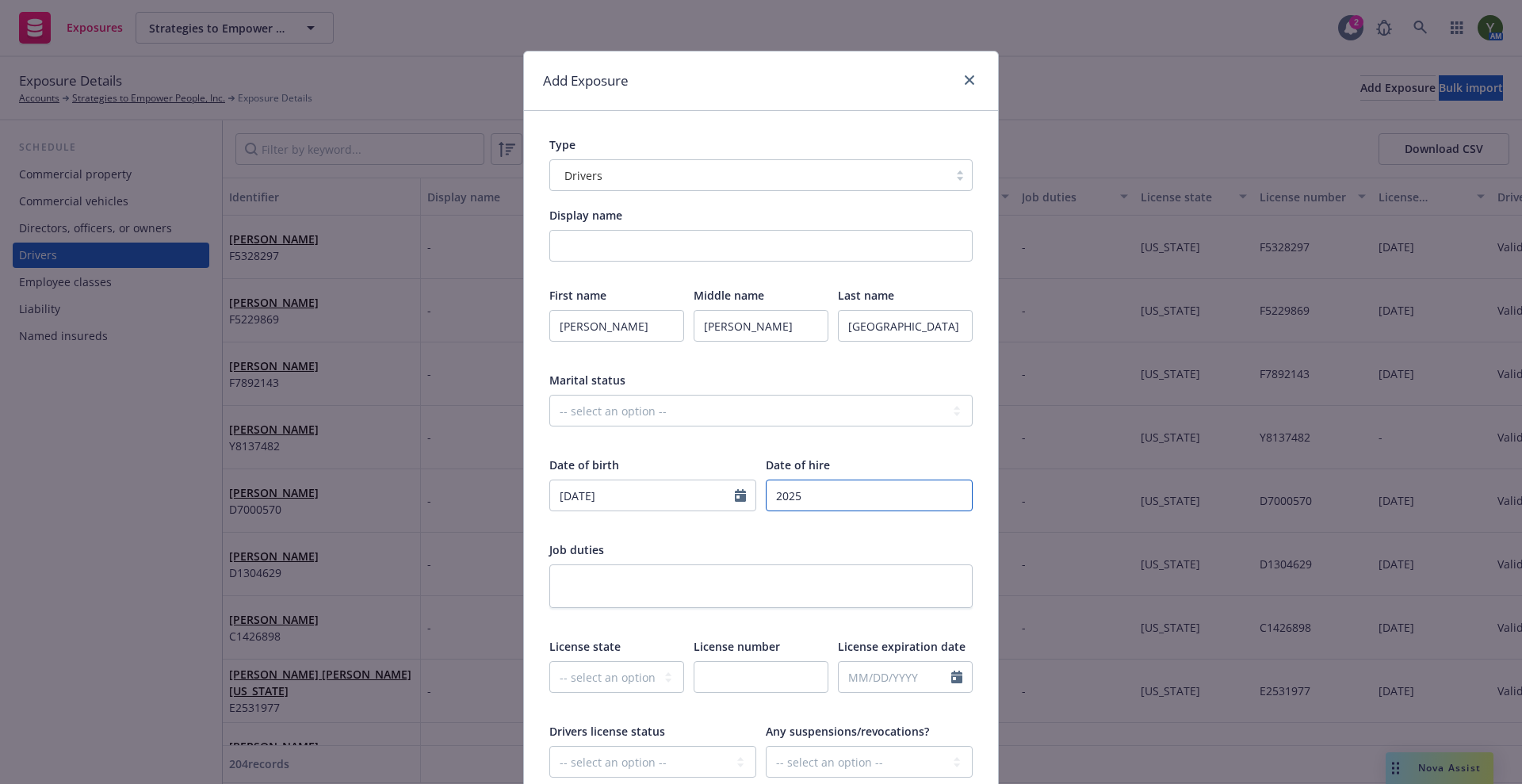
type input "2025"
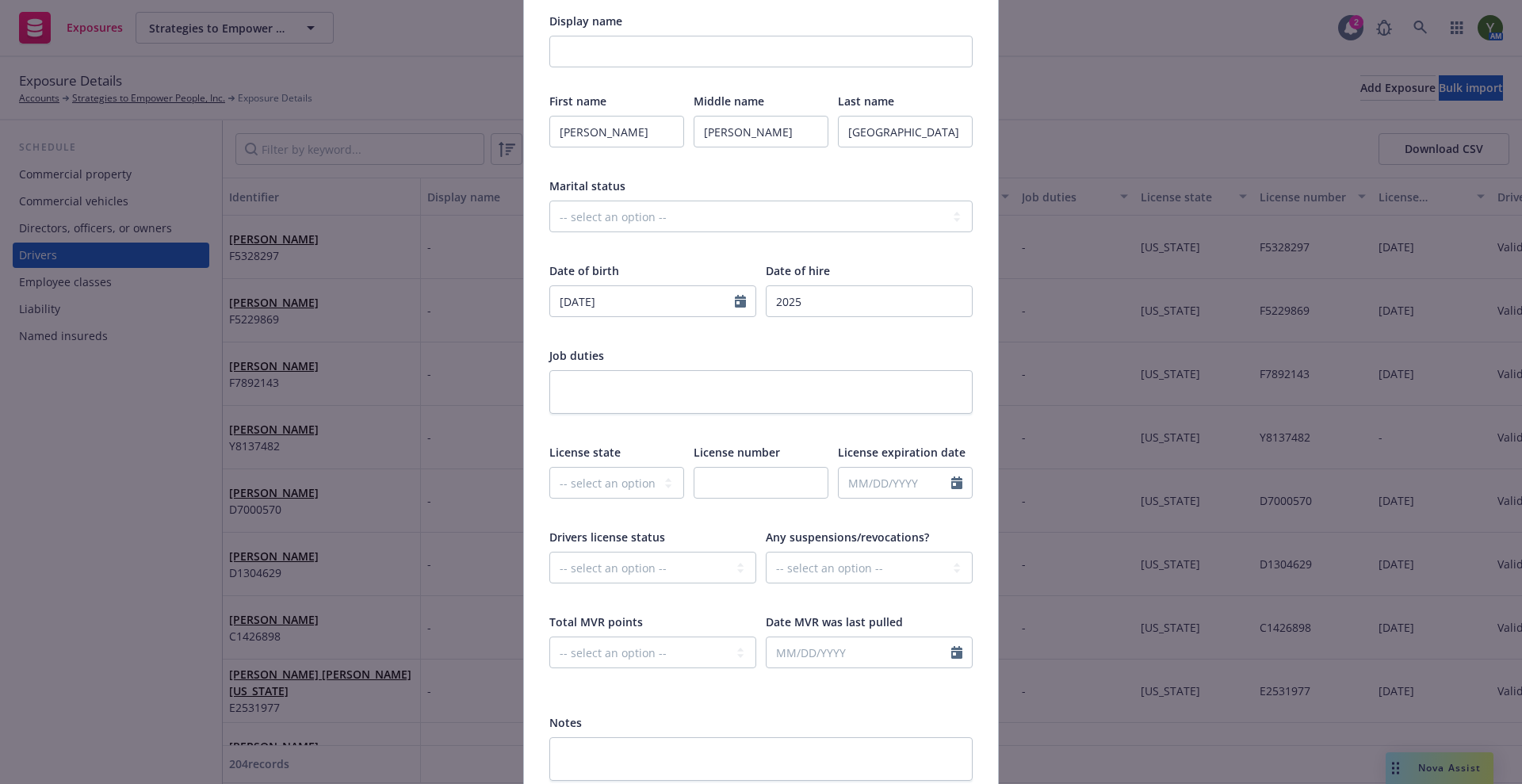
scroll to position [198, 0]
click at [612, 468] on select "-- select an option -- [US_STATE] [US_STATE] [US_STATE] [US_STATE] [US_STATE] […" at bounding box center [616, 478] width 135 height 32
select select "CA"
click at [550, 463] on select "-- select an option -- [US_STATE] [US_STATE] [US_STATE] [US_STATE] [US_STATE] […" at bounding box center [616, 478] width 135 height 32
click at [733, 480] on input "text" at bounding box center [761, 478] width 135 height 32
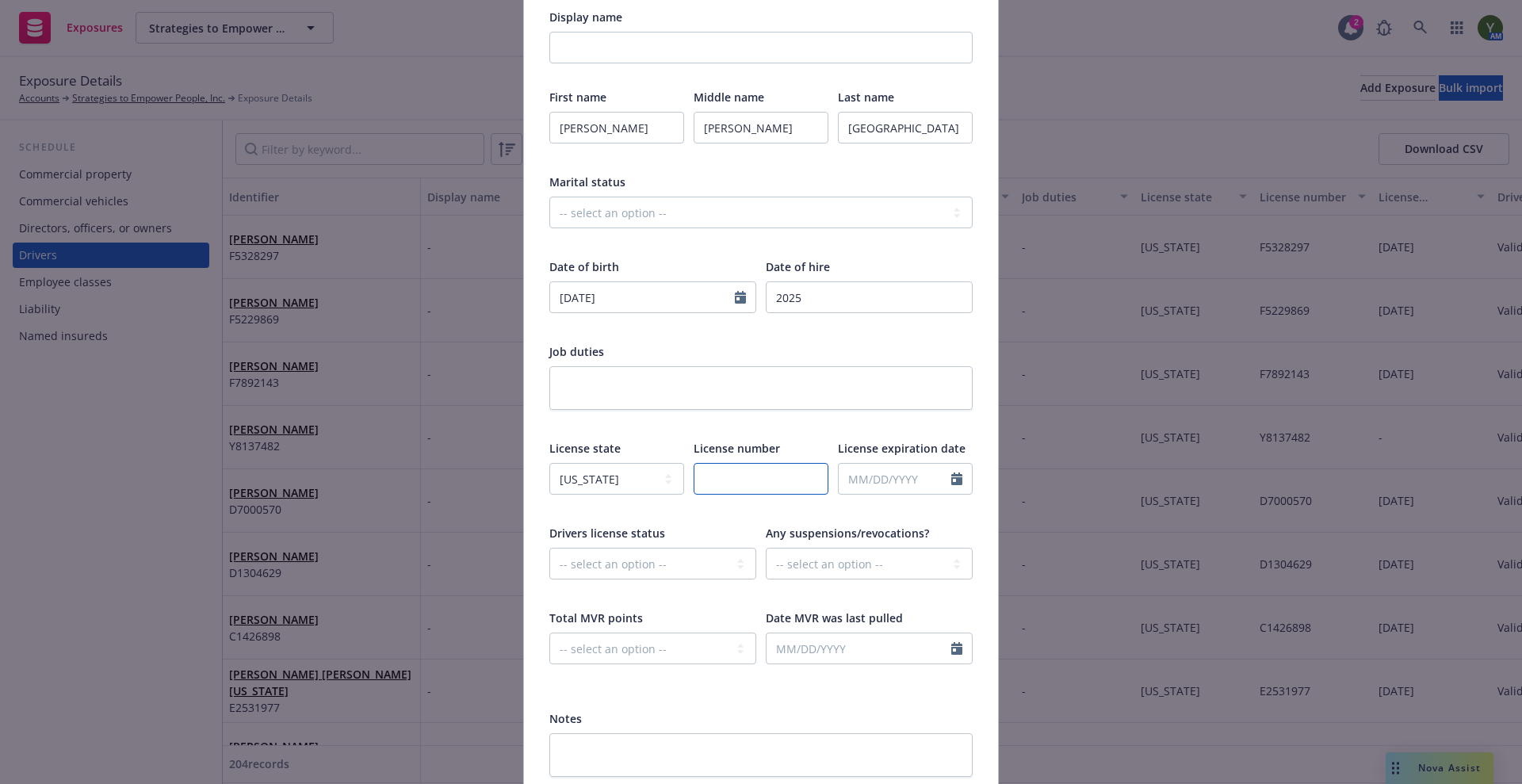
paste input "Y4024857"
type input "Y4024857"
click at [863, 480] on input "text" at bounding box center [895, 478] width 113 height 30
select select "10"
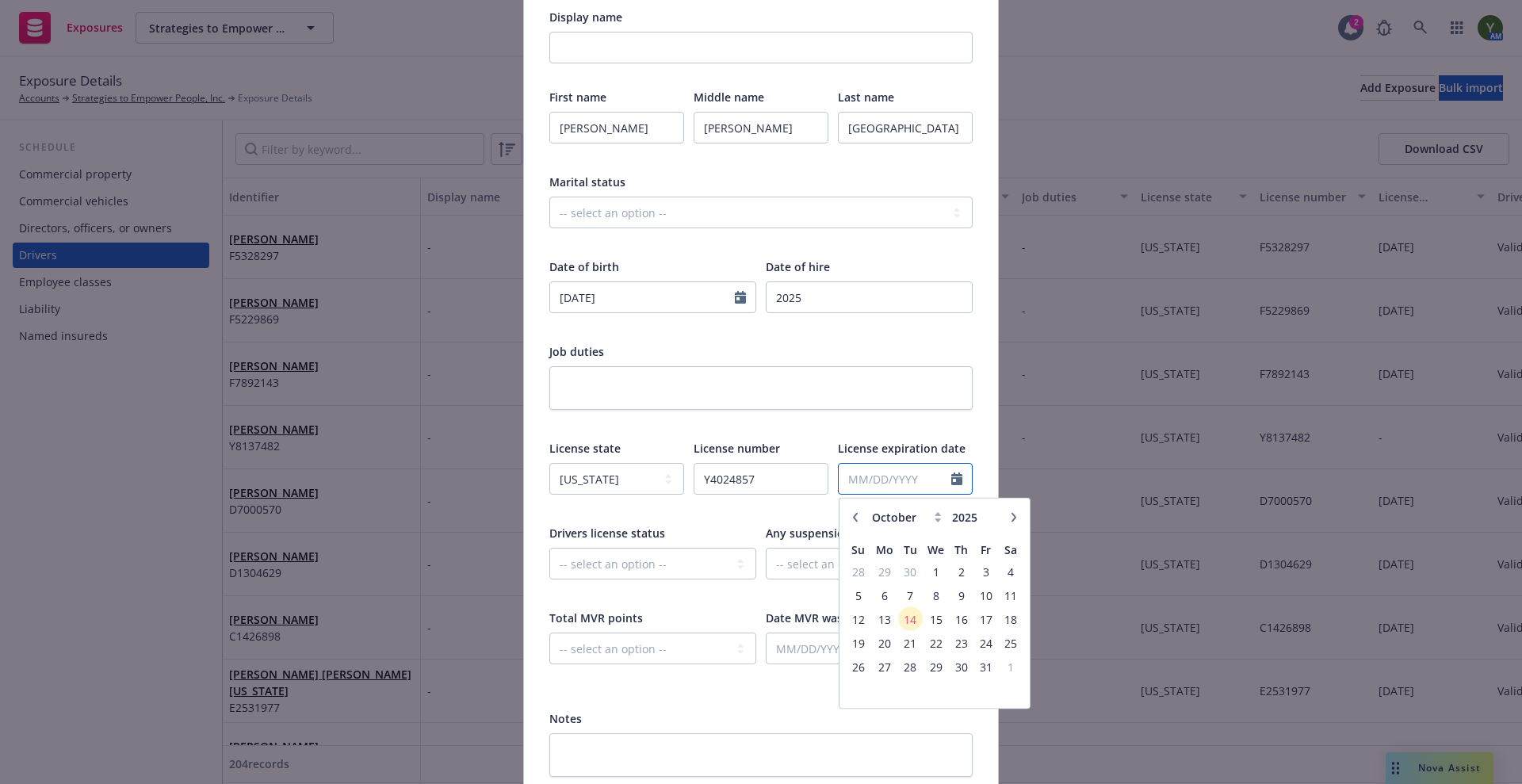
paste input "[DATE]"
type input "[DATE]"
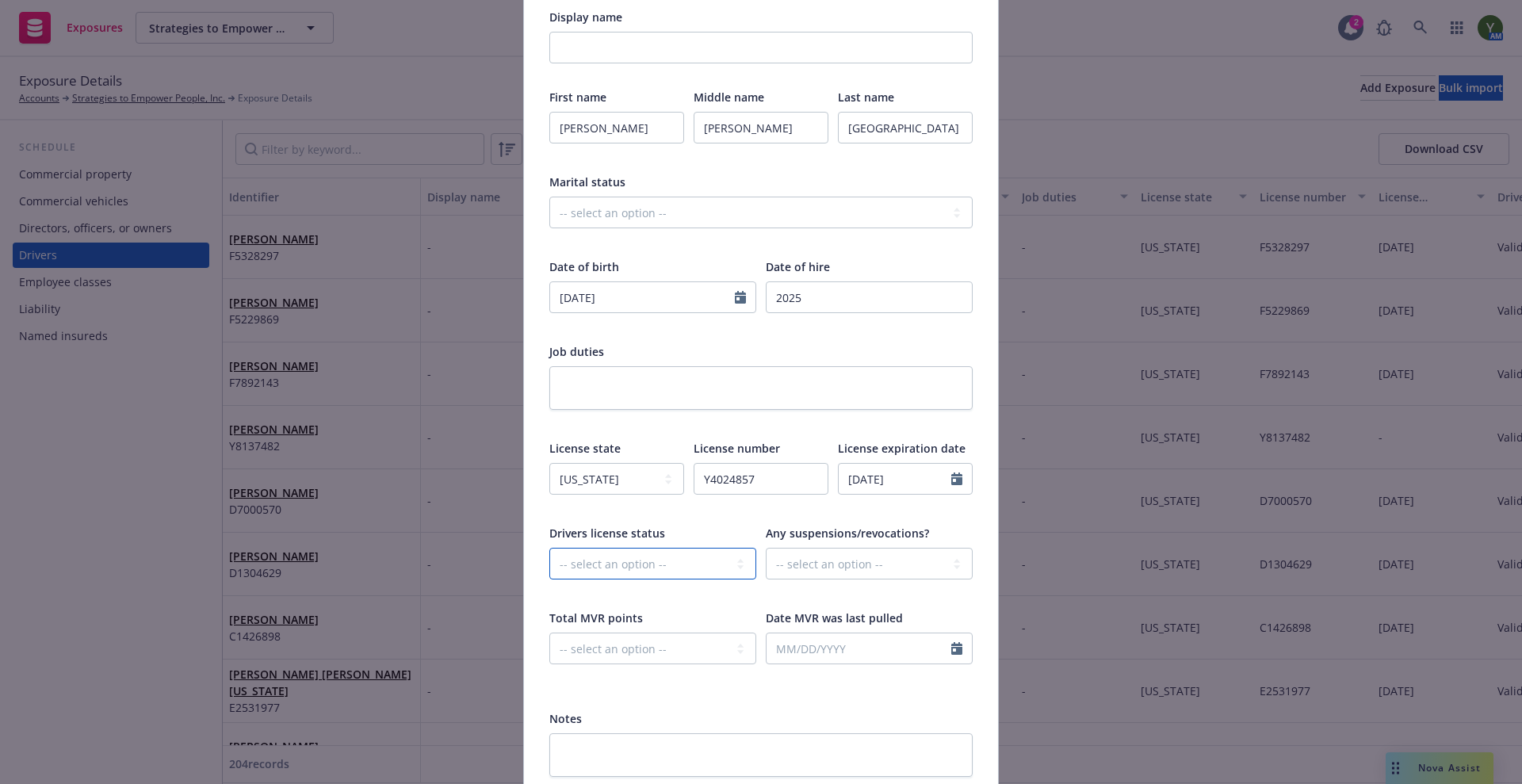
click at [647, 570] on select "-- select an option -- Cancelled Denied Disqualified Expired Invalid Limited No…" at bounding box center [653, 563] width 207 height 32
select select "VALID"
click at [550, 548] on select "-- select an option -- Cancelled Denied Disqualified Expired Invalid Limited No…" at bounding box center [653, 563] width 207 height 32
click at [798, 568] on select "-- select an option -- Unknown Yes No" at bounding box center [869, 563] width 207 height 32
select select "NO"
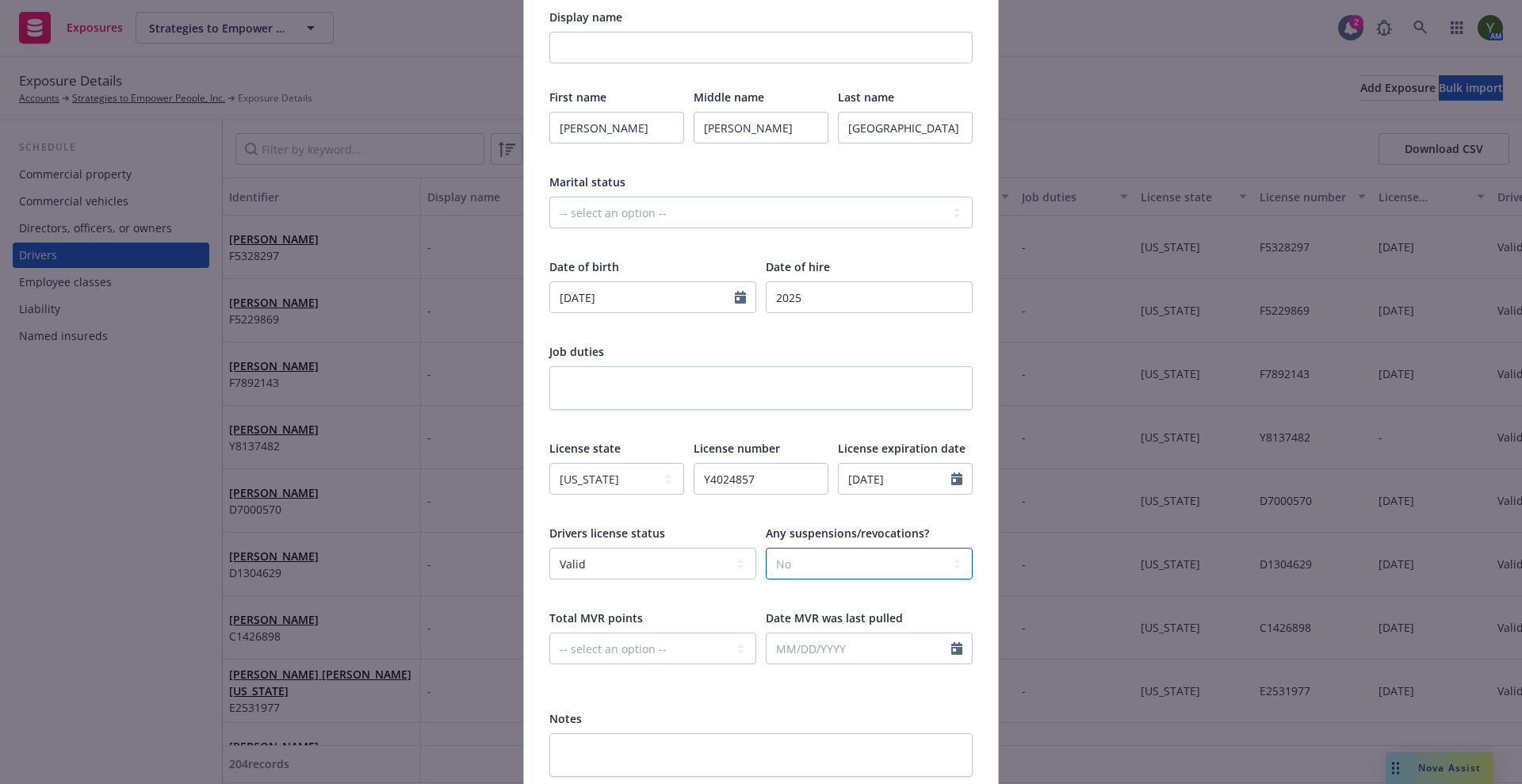
click at [766, 548] on select "-- select an option -- Unknown Yes No" at bounding box center [869, 563] width 207 height 32
click at [669, 650] on select "-- select an option -- 0 1 2 3 4 5+ N/A" at bounding box center [653, 649] width 207 height 32
select select "ZERO"
click at [550, 633] on select "-- select an option -- 0 1 2 3 4 5+ N/A" at bounding box center [653, 649] width 207 height 32
click at [820, 651] on input "text" at bounding box center [859, 649] width 185 height 30
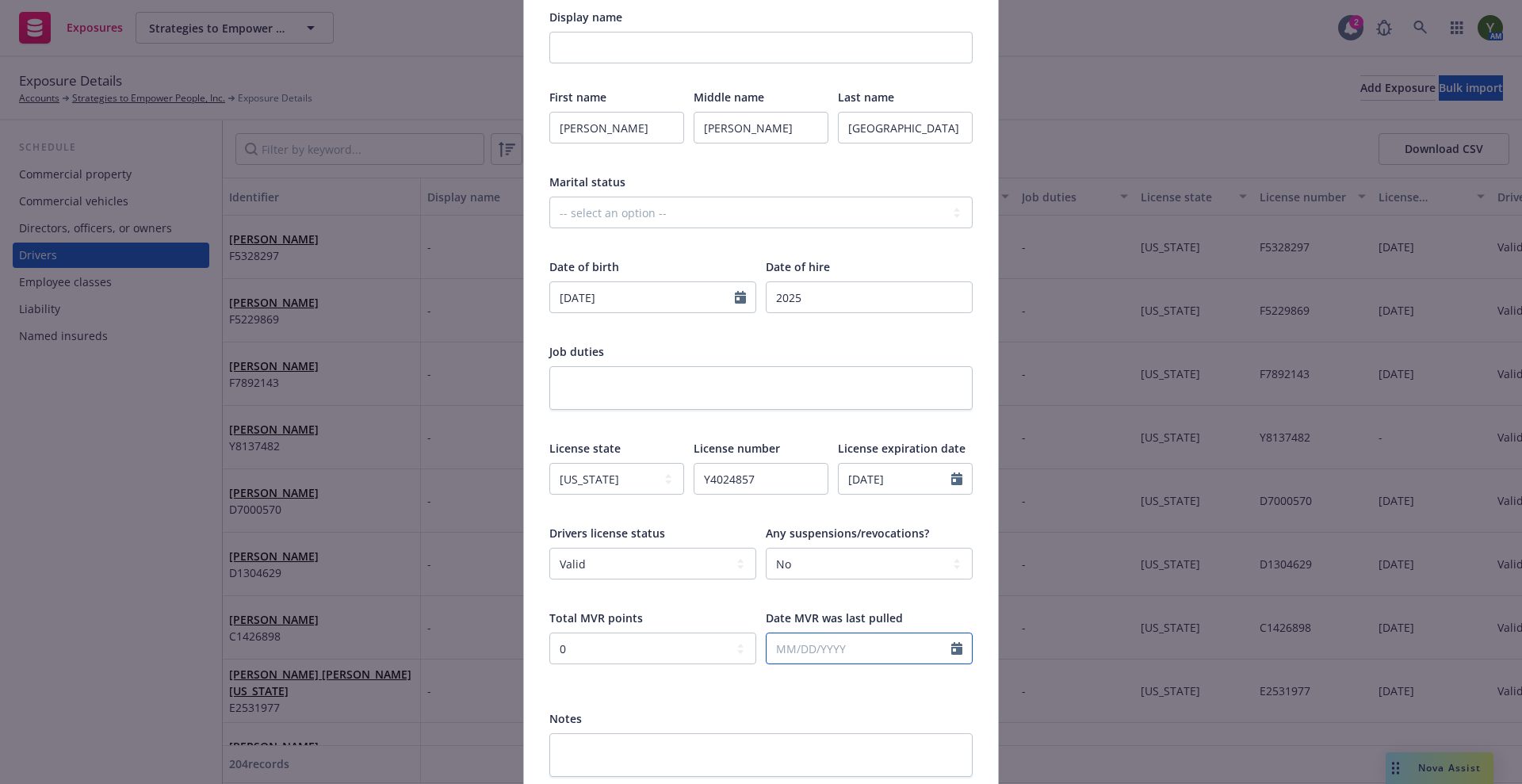
select select "10"
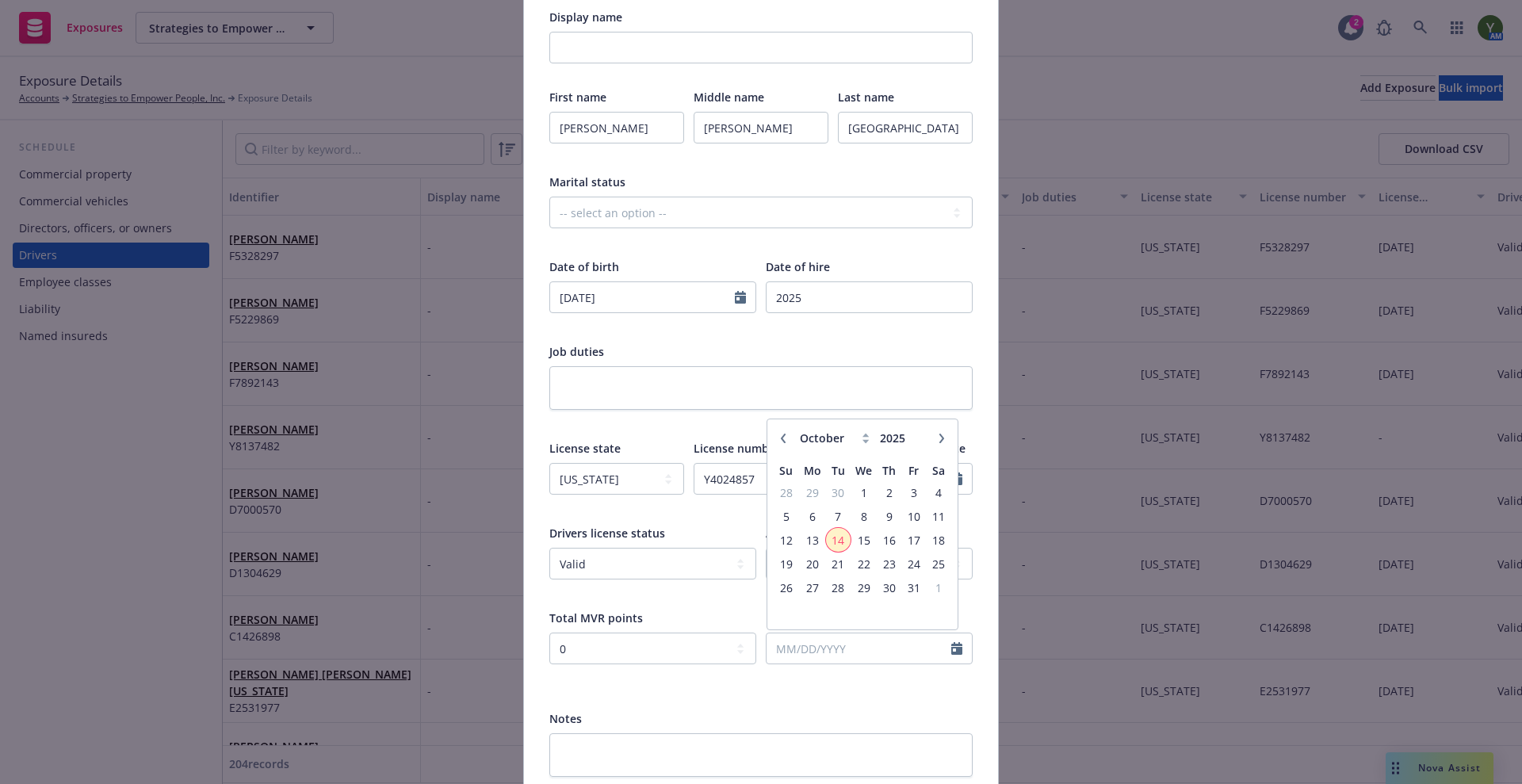
click at [836, 544] on span "14" at bounding box center [838, 540] width 22 height 20
type input "[DATE]"
click at [926, 713] on div "Notes" at bounding box center [761, 718] width 424 height 16
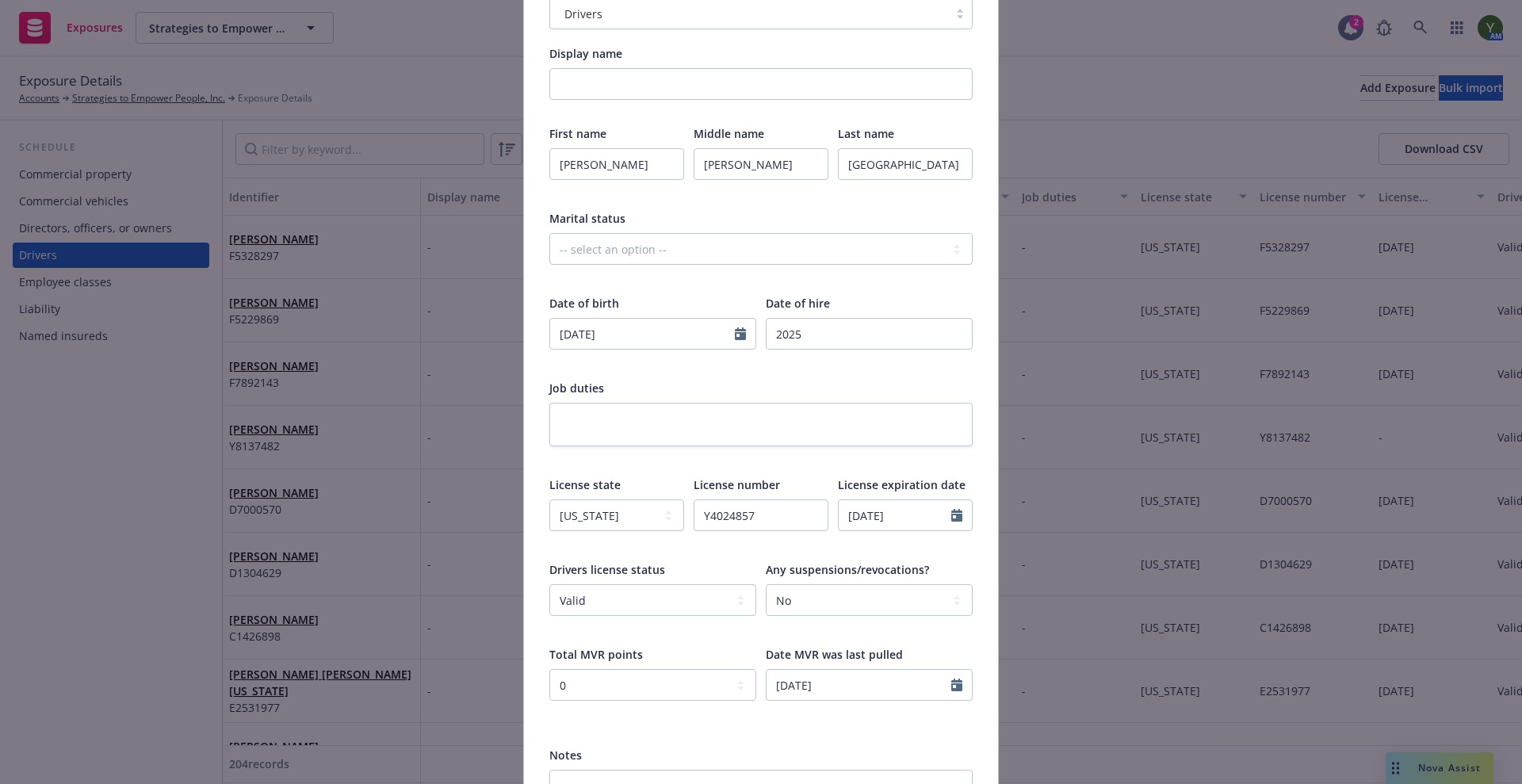
scroll to position [325, 0]
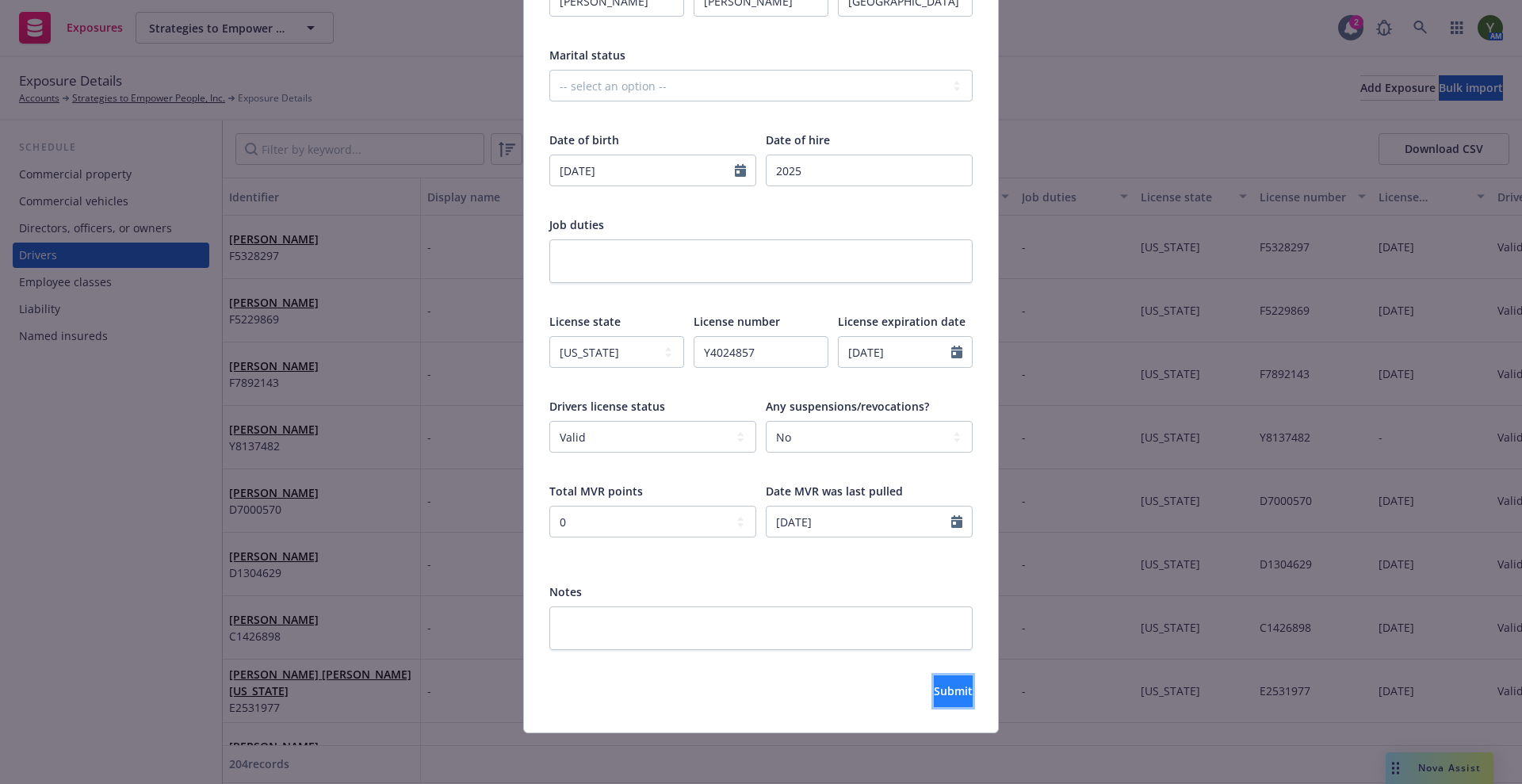
click at [934, 702] on button "Submit" at bounding box center [953, 691] width 39 height 32
